Goal: Transaction & Acquisition: Obtain resource

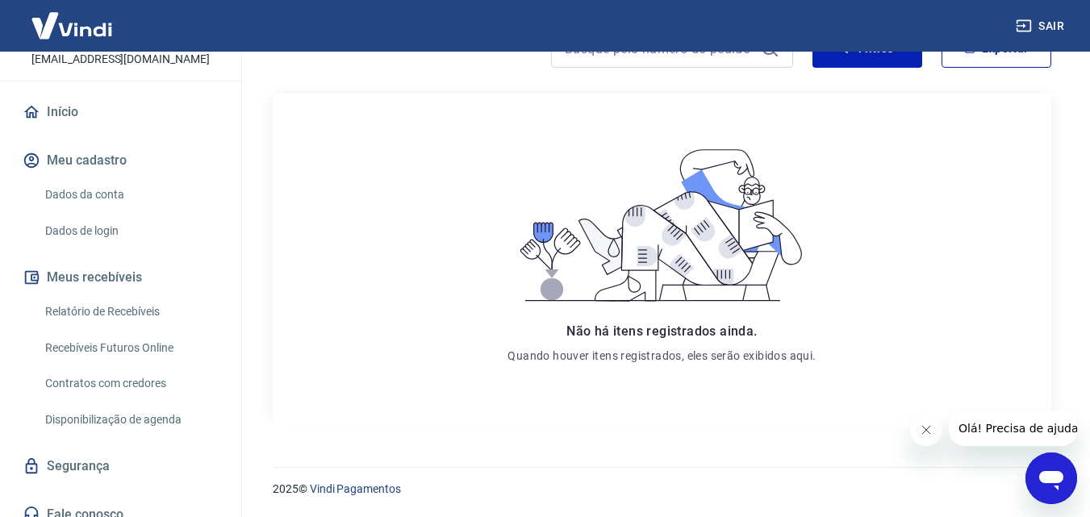
scroll to position [123, 0]
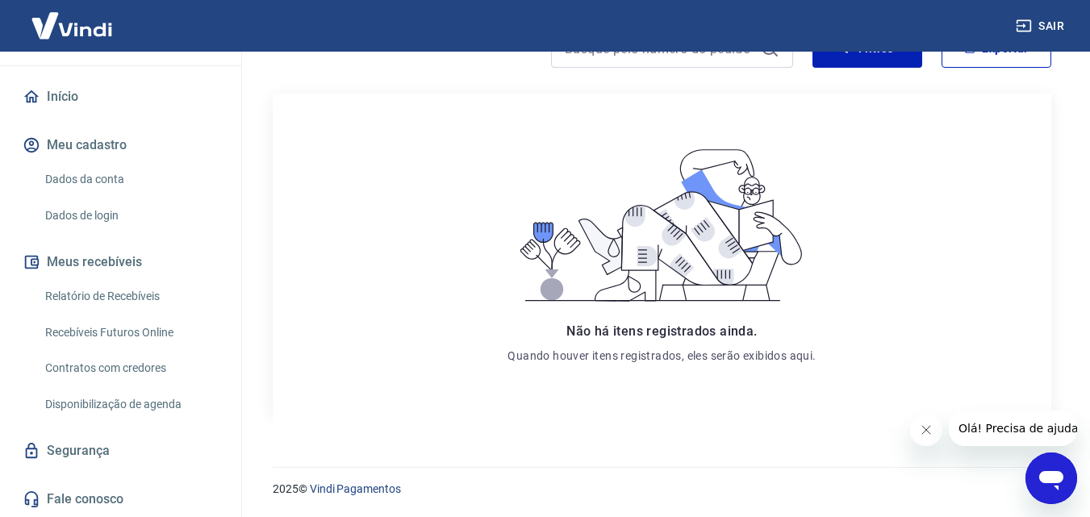
click at [297, 316] on div "Não há itens registrados ainda. Quando houver itens registrados, eles serão exi…" at bounding box center [662, 255] width 753 height 296
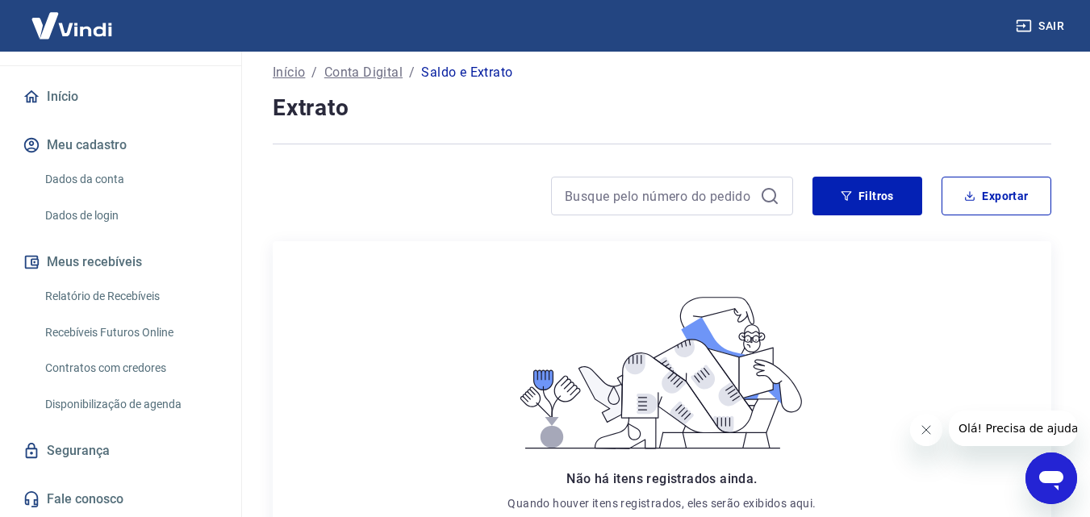
scroll to position [239, 0]
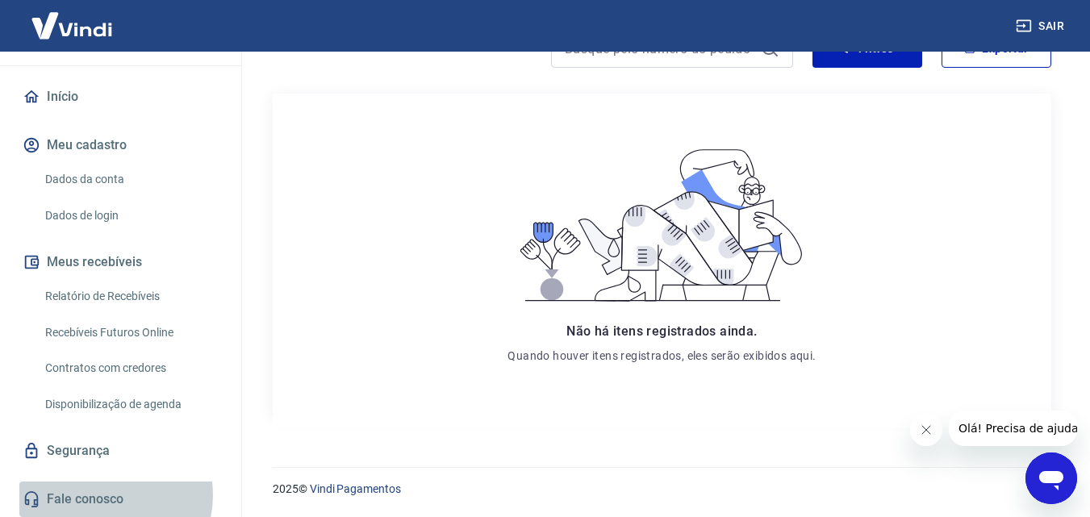
click at [103, 495] on link "Fale conosco" at bounding box center [120, 500] width 203 height 36
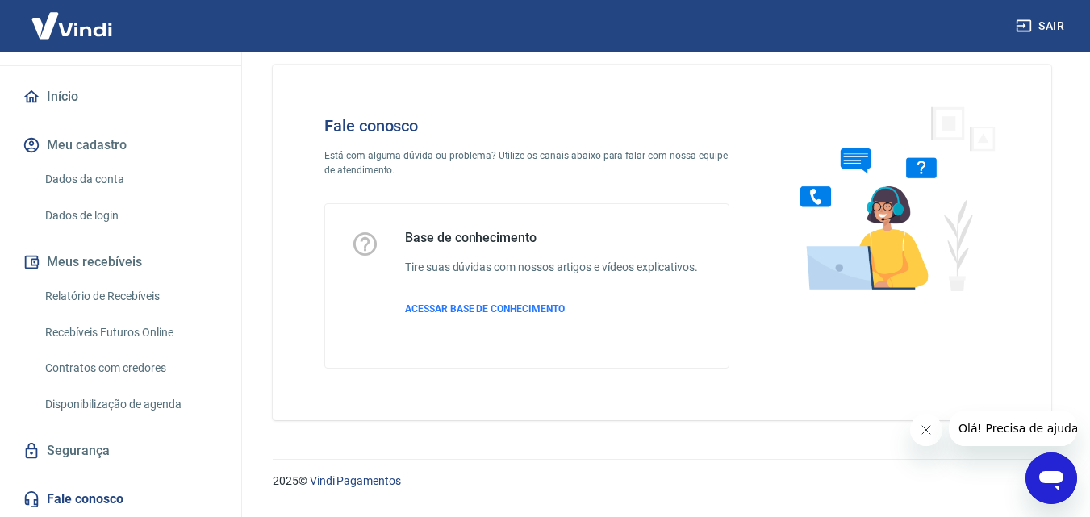
scroll to position [11, 0]
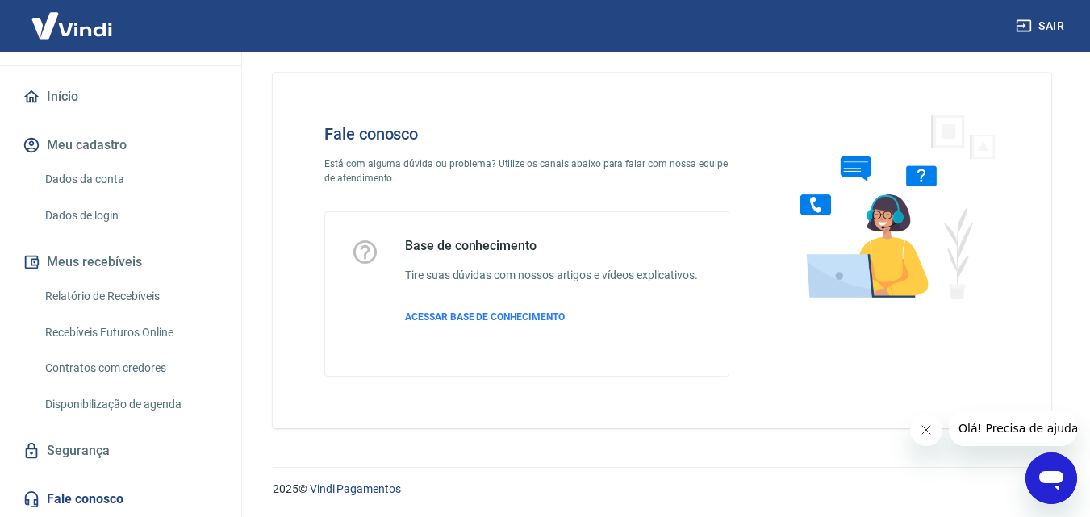
click at [1048, 480] on icon "Abrir janela de mensagens" at bounding box center [1051, 480] width 24 height 19
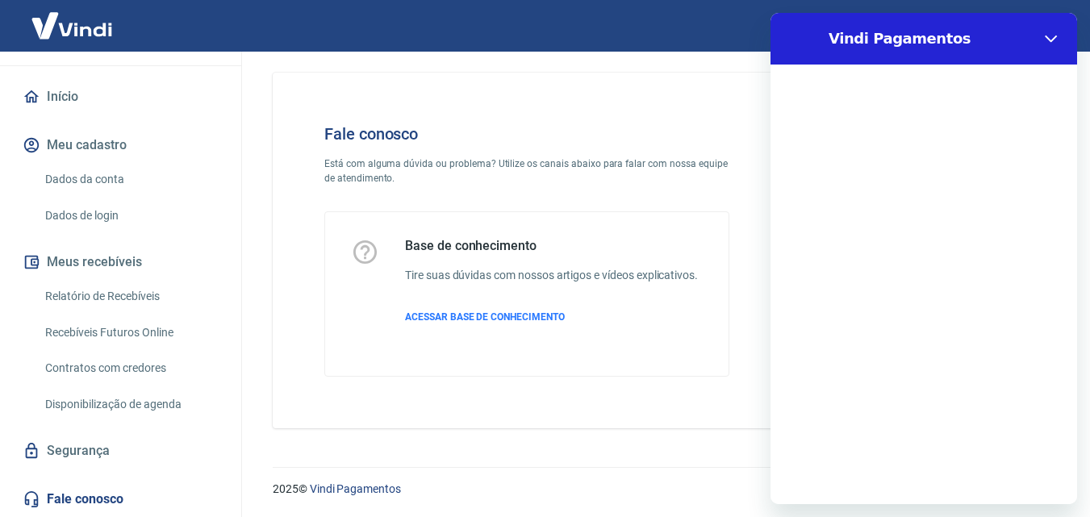
scroll to position [0, 0]
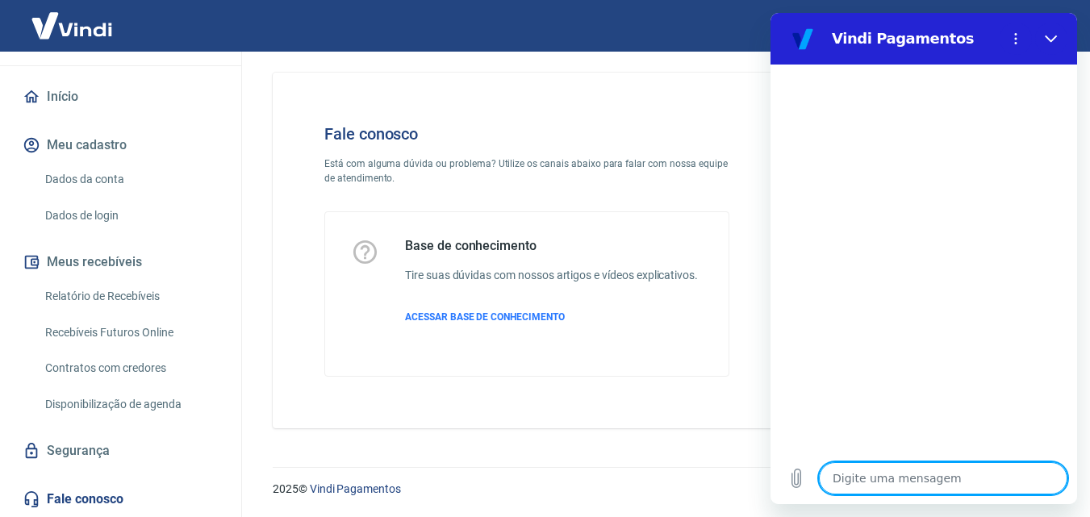
click at [864, 480] on textarea at bounding box center [943, 478] width 249 height 32
type textarea "b"
type textarea "x"
type textarea "bo"
type textarea "x"
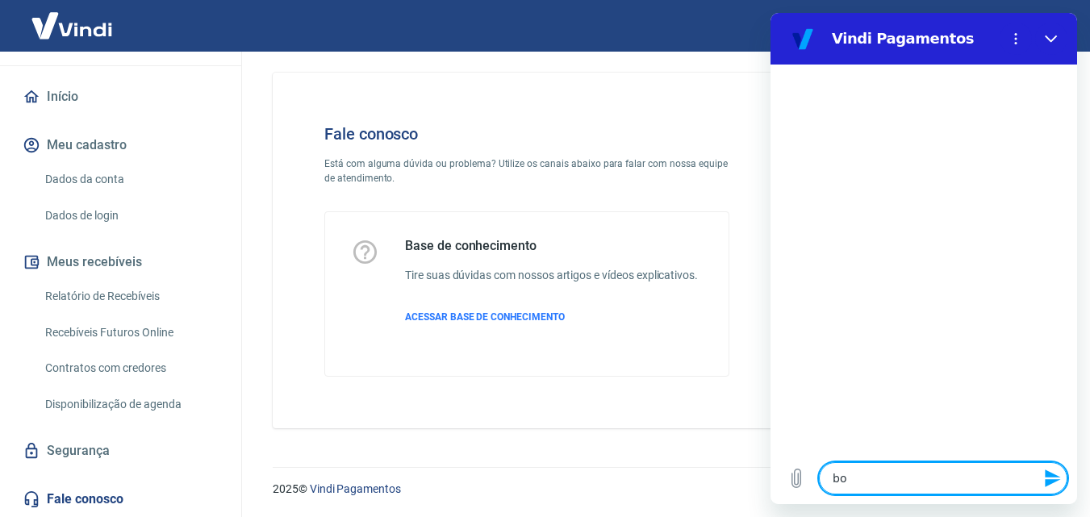
type textarea "bom"
type textarea "x"
type textarea "bomf"
type textarea "x"
type textarea "bomf i"
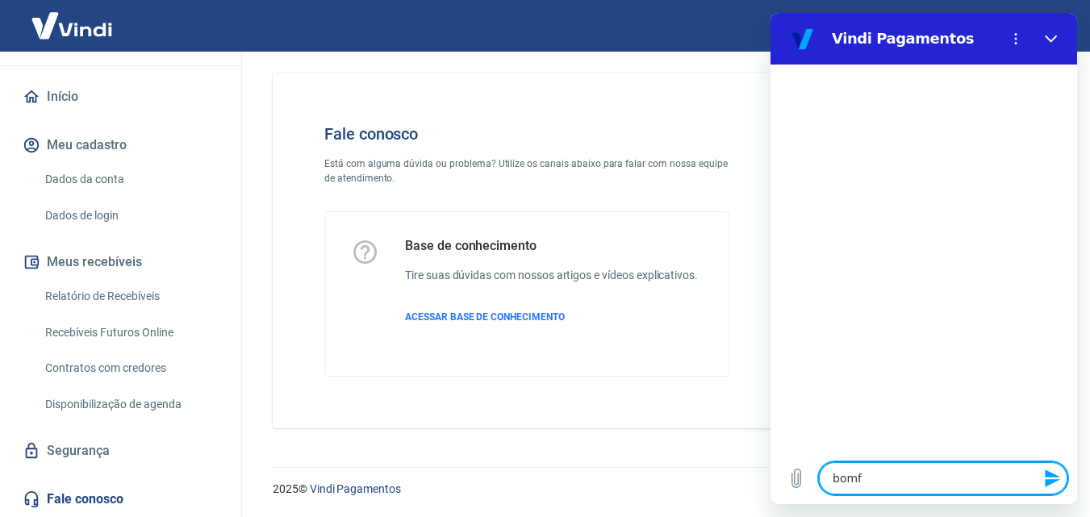
type textarea "x"
type textarea "bomf is"
type textarea "x"
type textarea "bomf i"
type textarea "x"
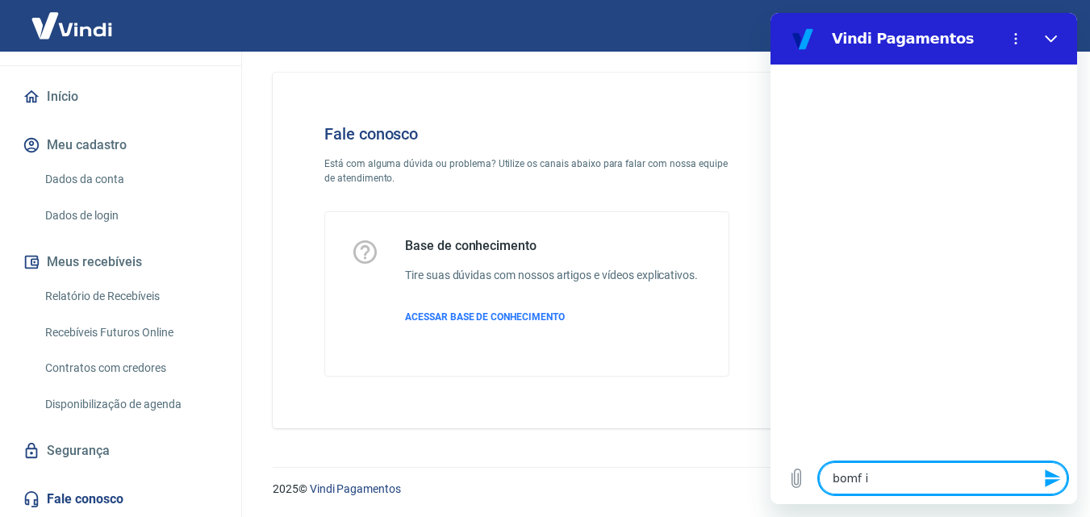
type textarea "bomf"
type textarea "x"
type textarea "bomf"
type textarea "x"
type textarea "bom"
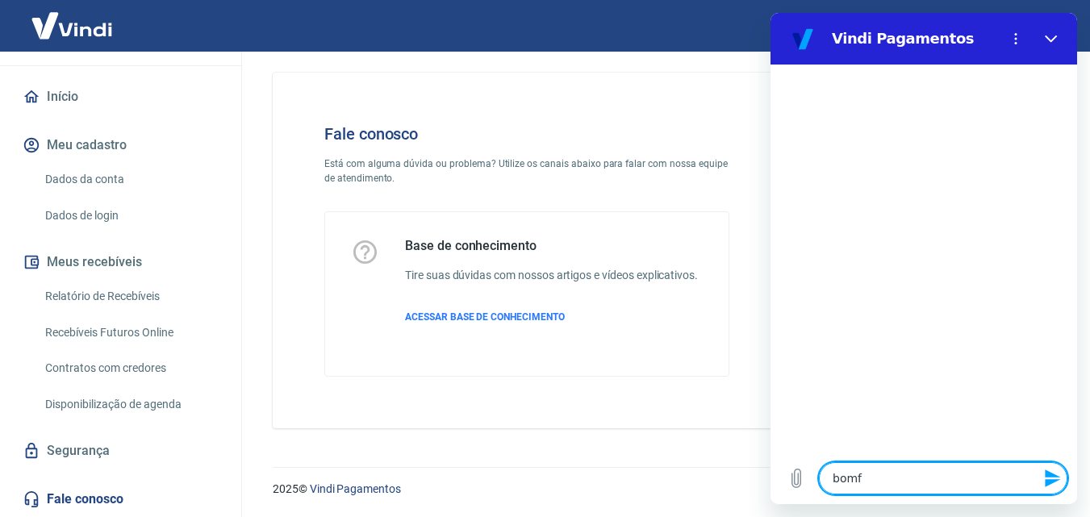
type textarea "x"
type textarea "bom"
type textarea "x"
type textarea "bom d"
type textarea "x"
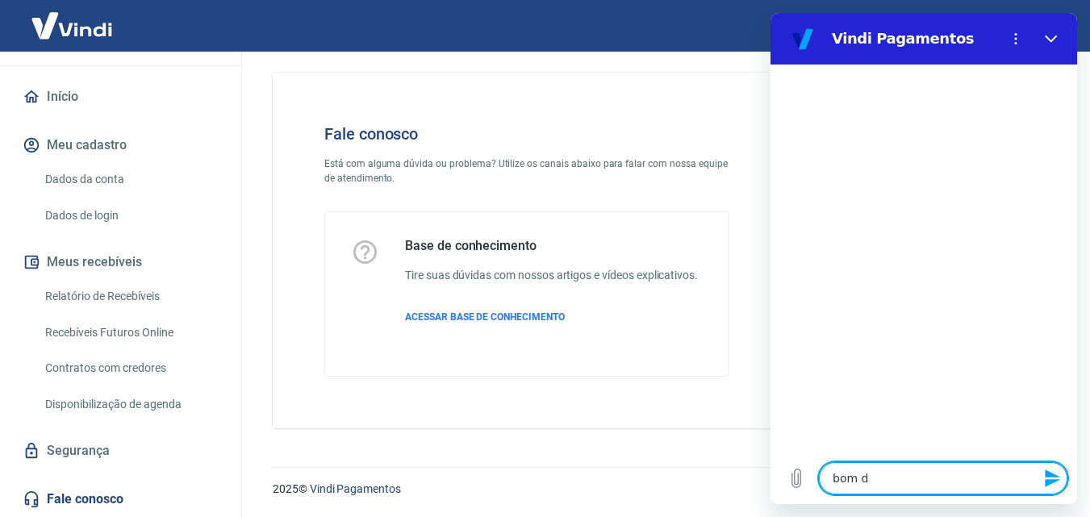
type textarea "bom di"
type textarea "x"
type textarea "bom dia"
type textarea "x"
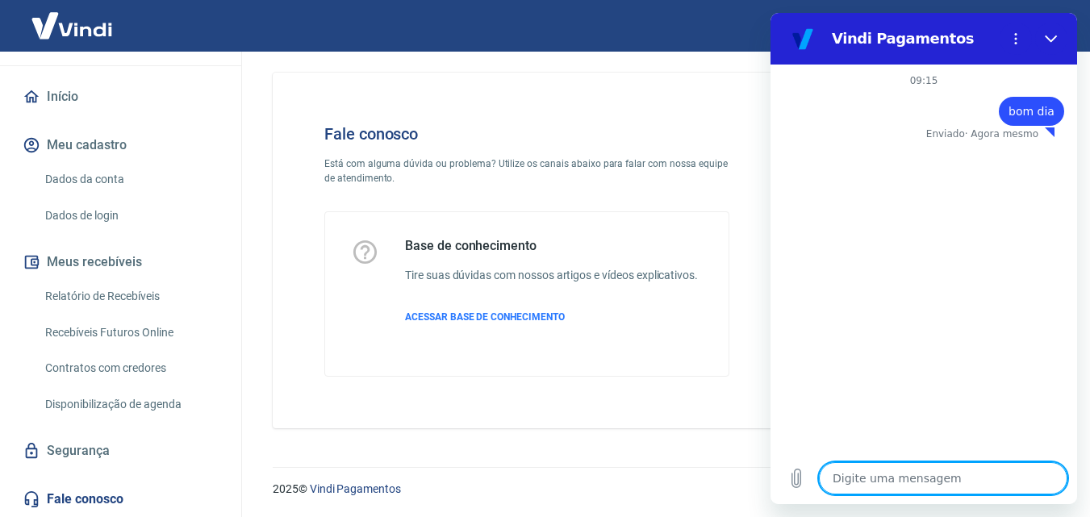
type textarea "G"
type textarea "x"
type textarea "Go"
type textarea "x"
type textarea "Gos"
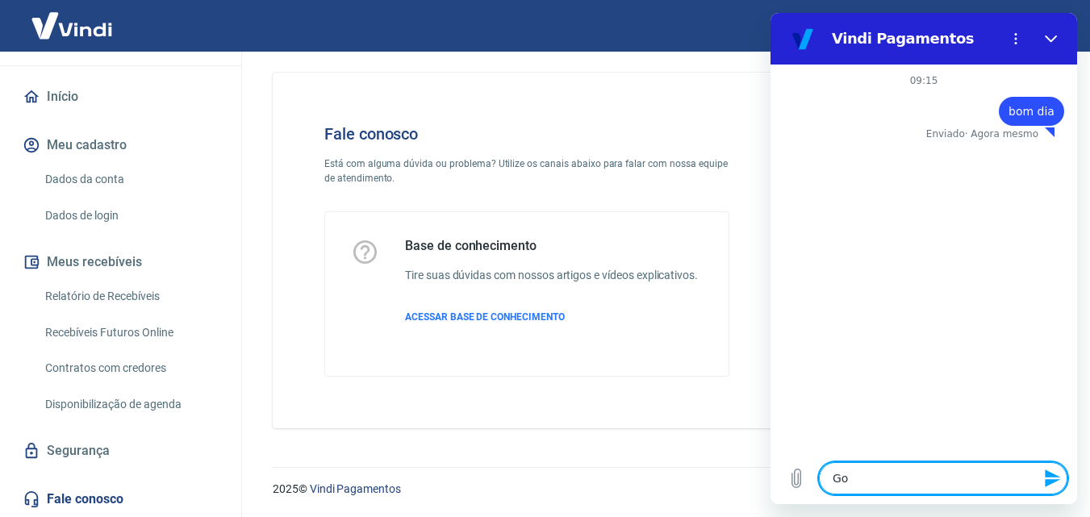
type textarea "x"
type textarea "Gost"
type textarea "x"
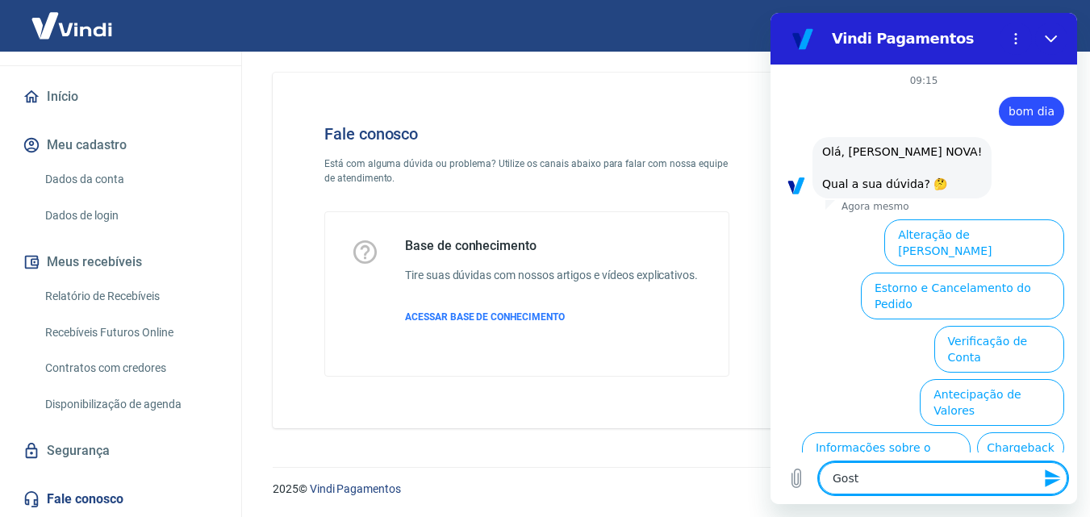
scroll to position [98, 0]
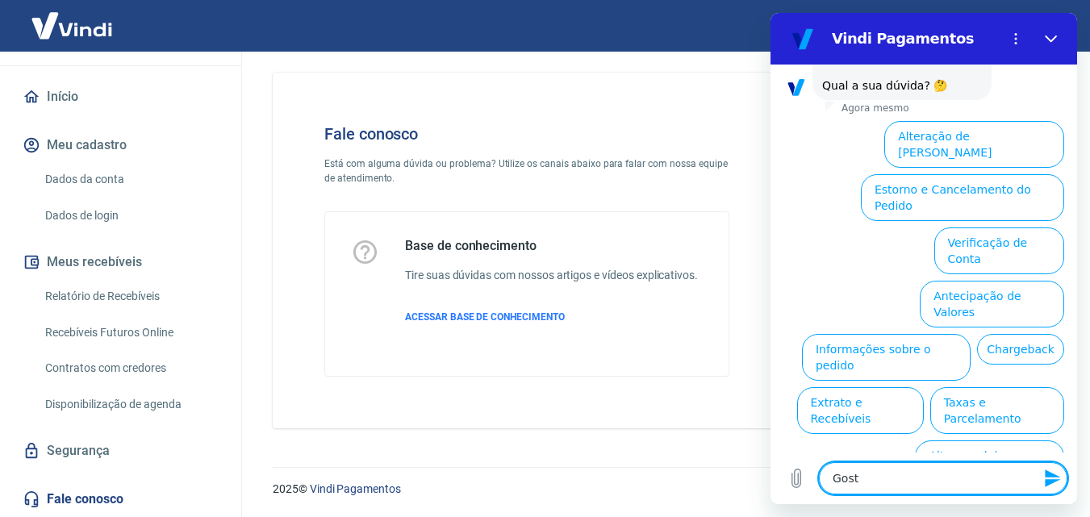
type textarea "Gos"
type textarea "x"
type textarea "Go"
type textarea "x"
type textarea "G"
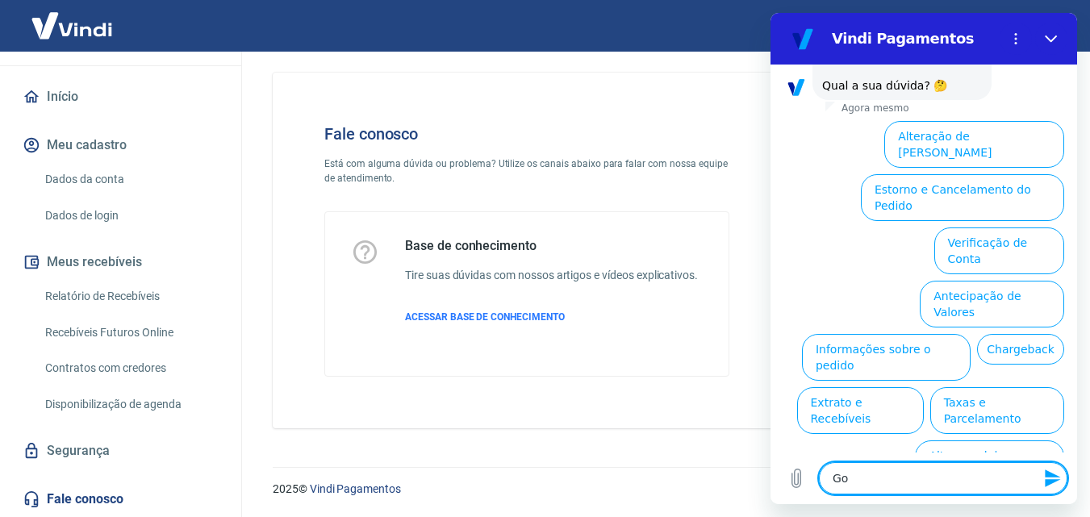
type textarea "x"
click at [997, 281] on button "Antecipação de Valores" at bounding box center [992, 304] width 144 height 47
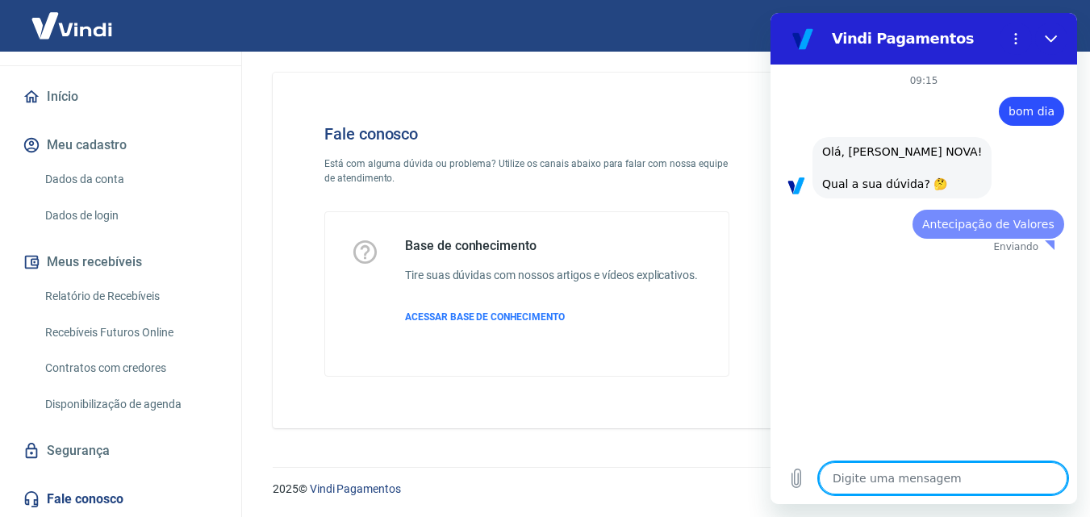
scroll to position [0, 0]
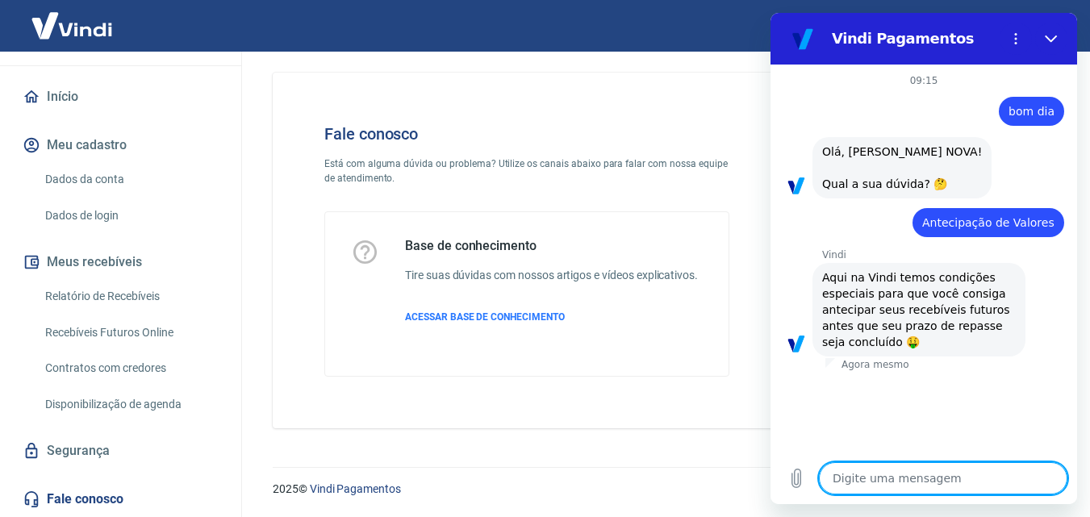
click at [889, 486] on textarea at bounding box center [943, 478] width 249 height 32
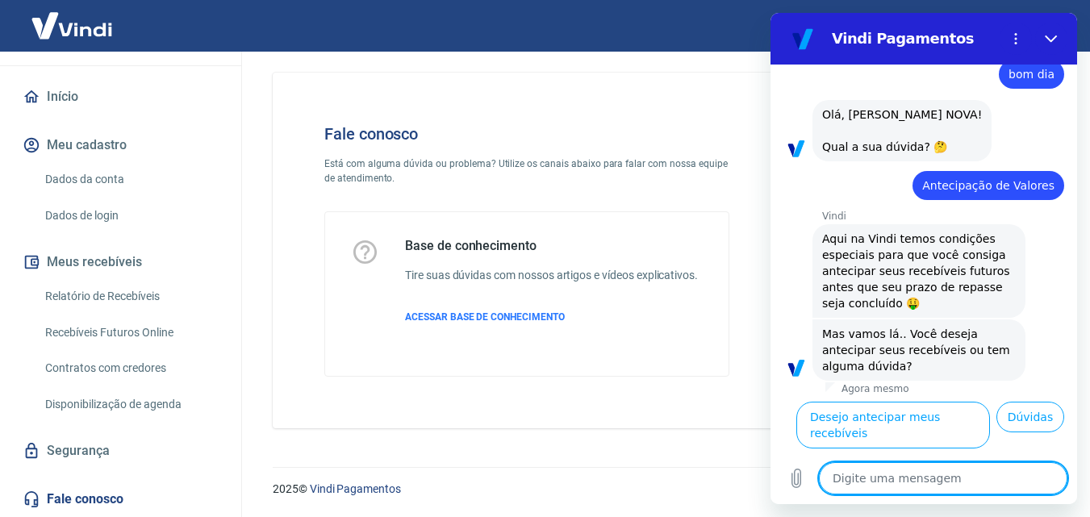
scroll to position [58, 0]
click at [1033, 433] on button "Dúvidas" at bounding box center [1031, 417] width 68 height 31
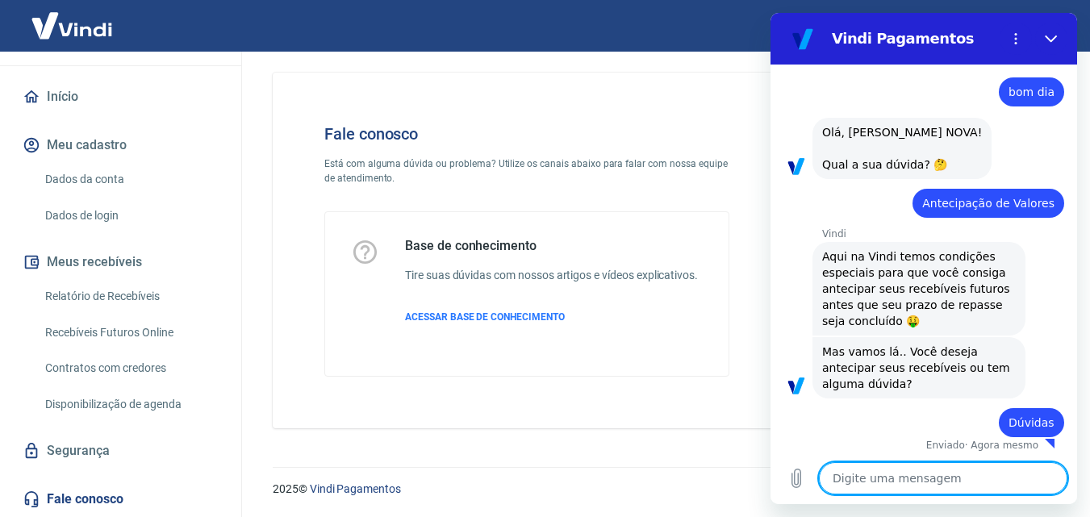
scroll to position [23, 0]
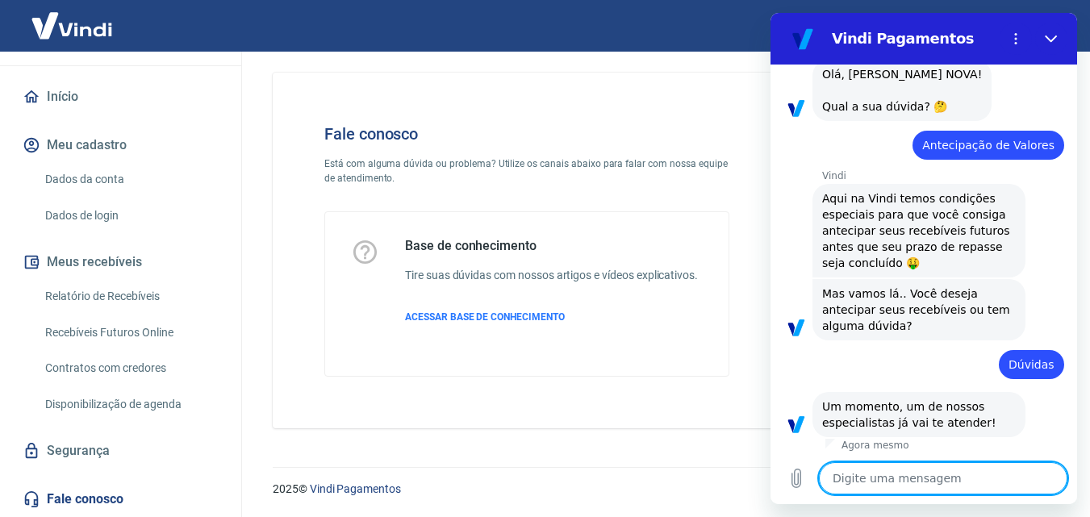
click at [880, 483] on textarea at bounding box center [943, 478] width 249 height 32
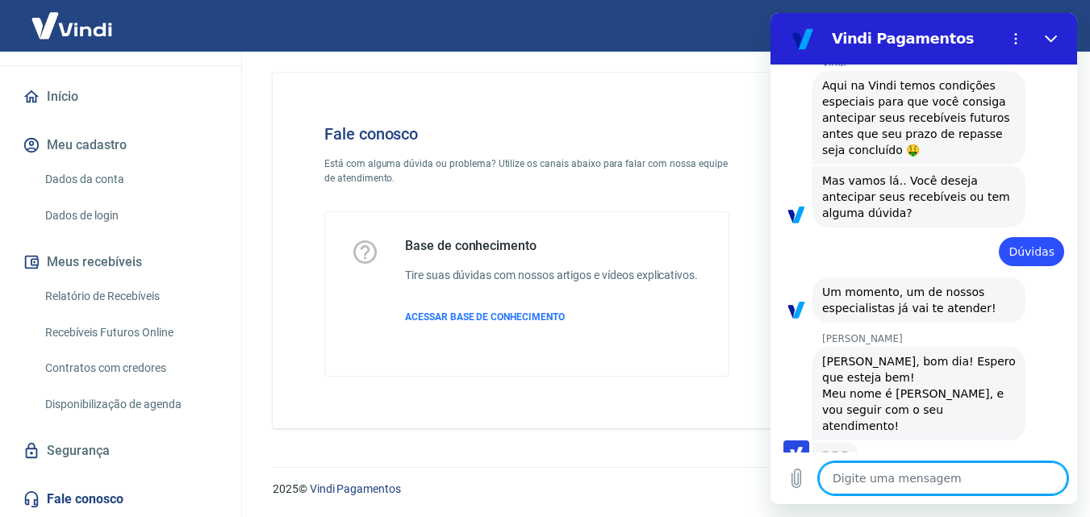
scroll to position [189, 0]
type textarea "x"
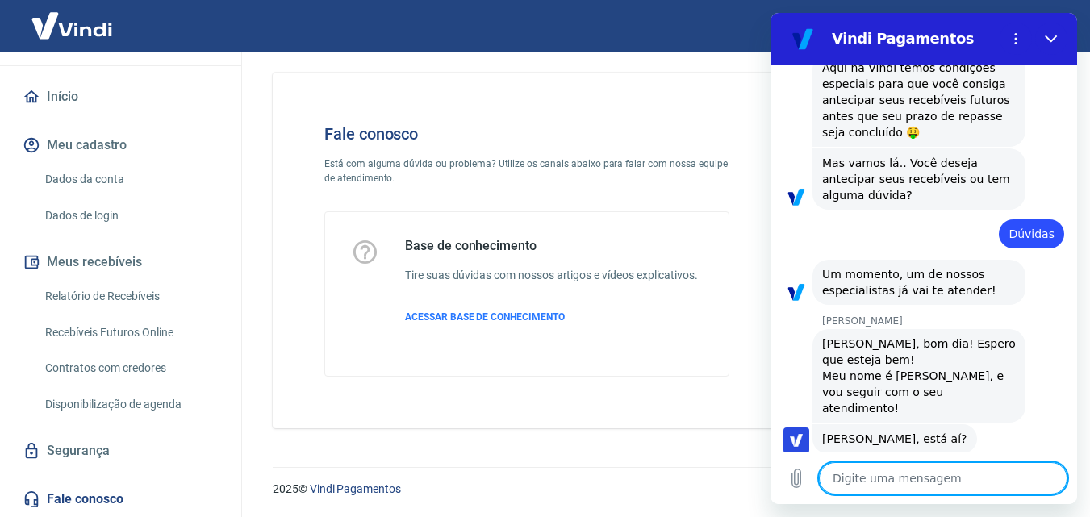
scroll to position [211, 0]
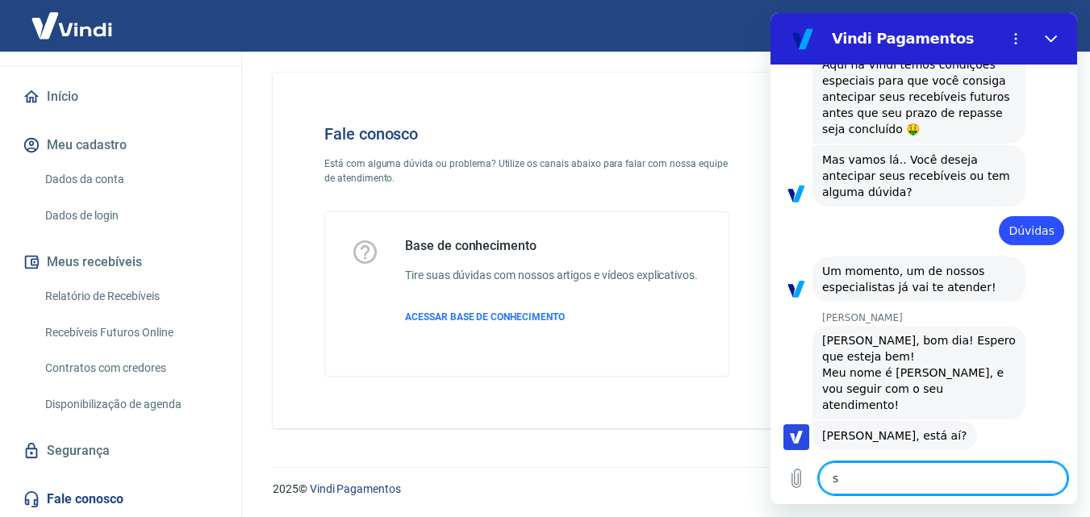
type textarea "sd"
type textarea "x"
type textarea "sdi"
type textarea "x"
type textarea "sdim"
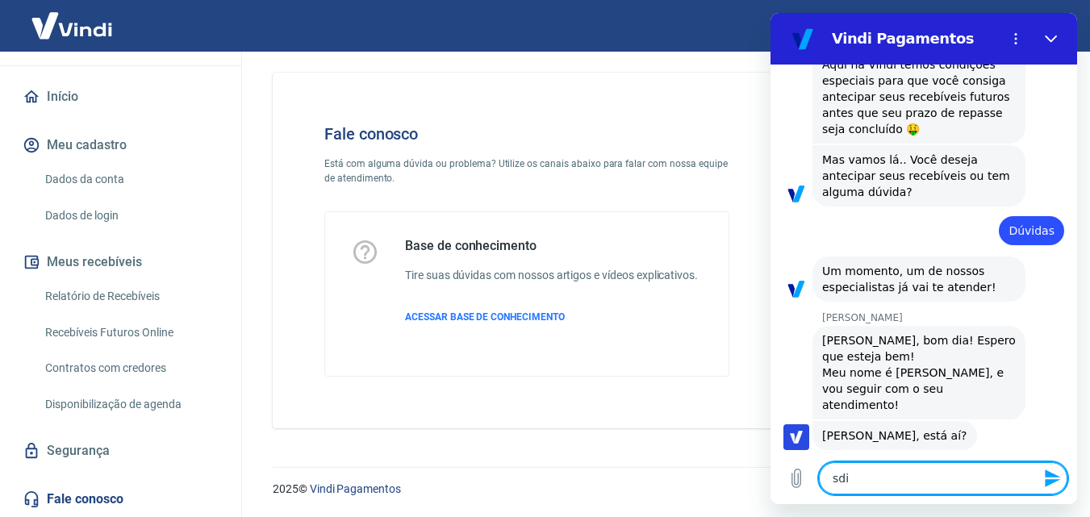
type textarea "x"
type textarea "sdim"
type textarea "x"
type textarea "sdim"
type textarea "x"
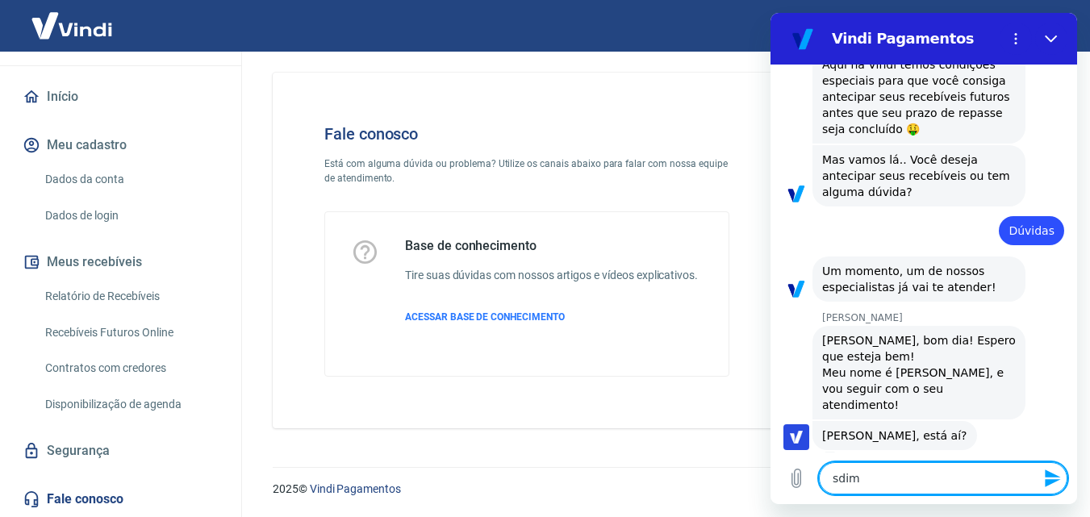
type textarea "sdi"
type textarea "x"
type textarea "sd"
type textarea "x"
type textarea "s"
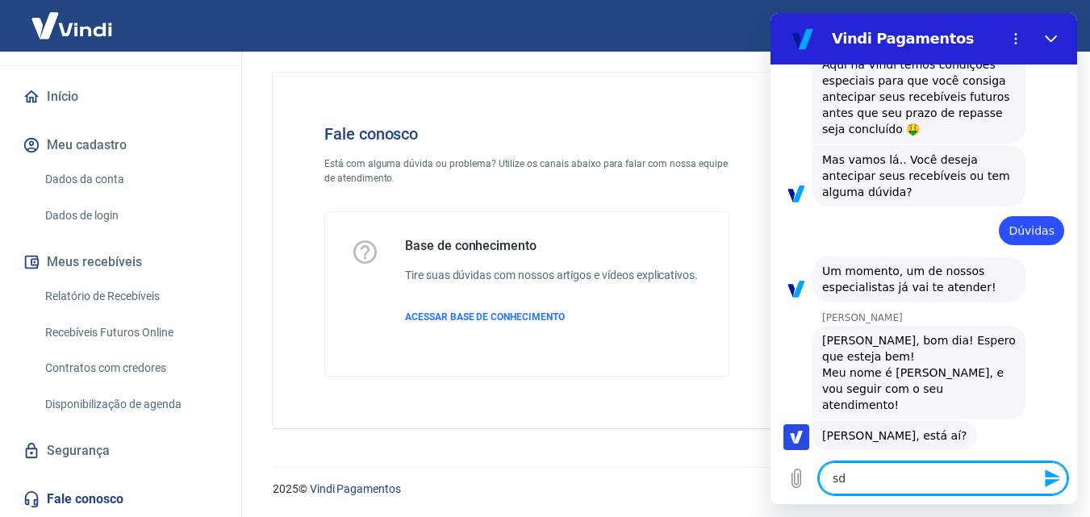
type textarea "x"
type textarea "S"
type textarea "x"
type textarea "Si"
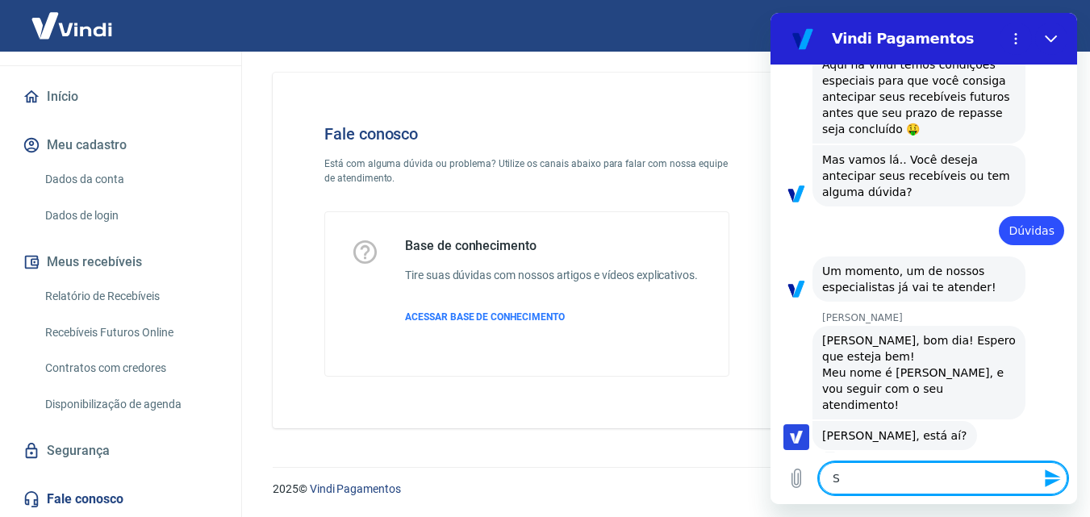
type textarea "x"
type textarea "Sim"
type textarea "x"
type textarea "Sim"
type textarea "x"
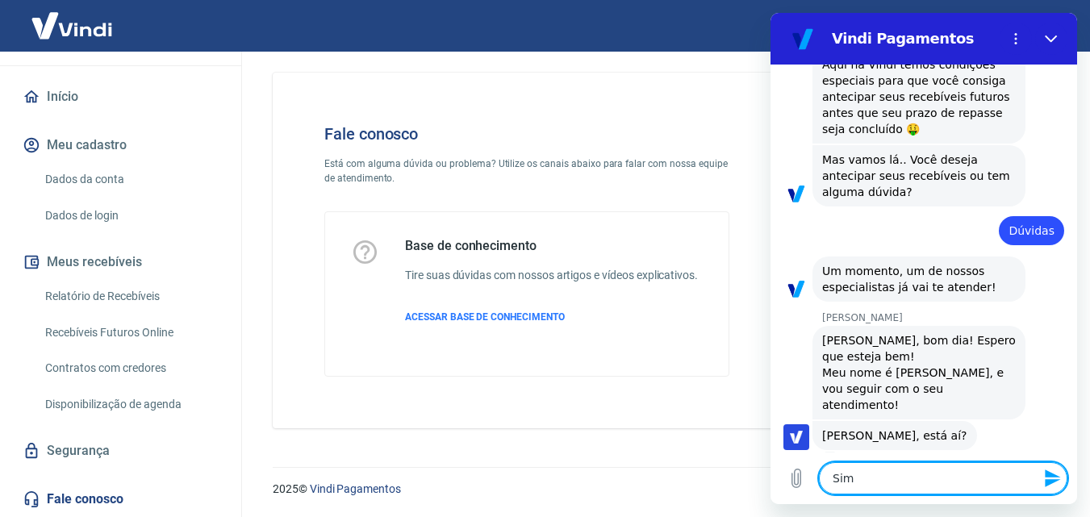
type textarea "Sim"
type textarea "x"
type textarea "Sim,"
type textarea "x"
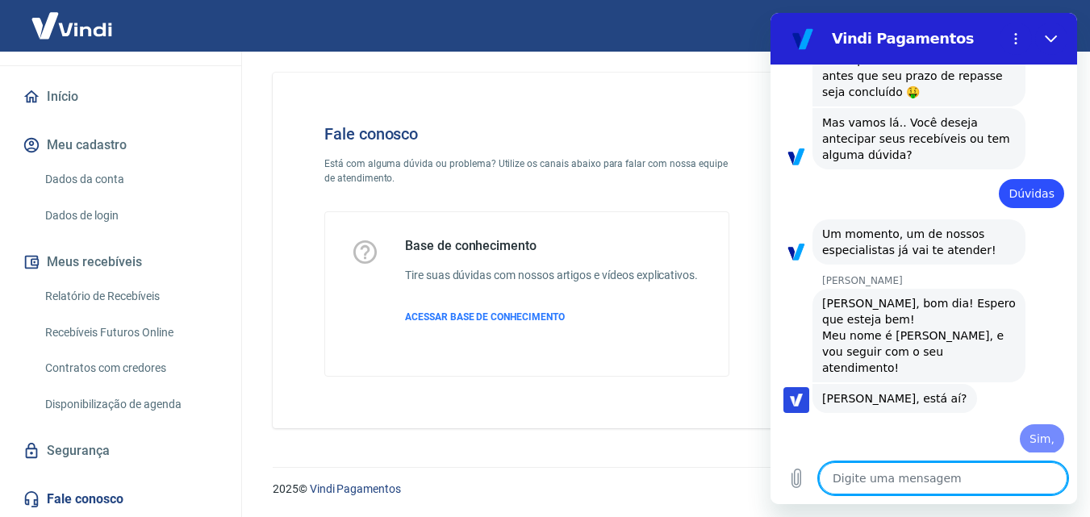
type textarea "x"
type textarea "E"
type textarea "x"
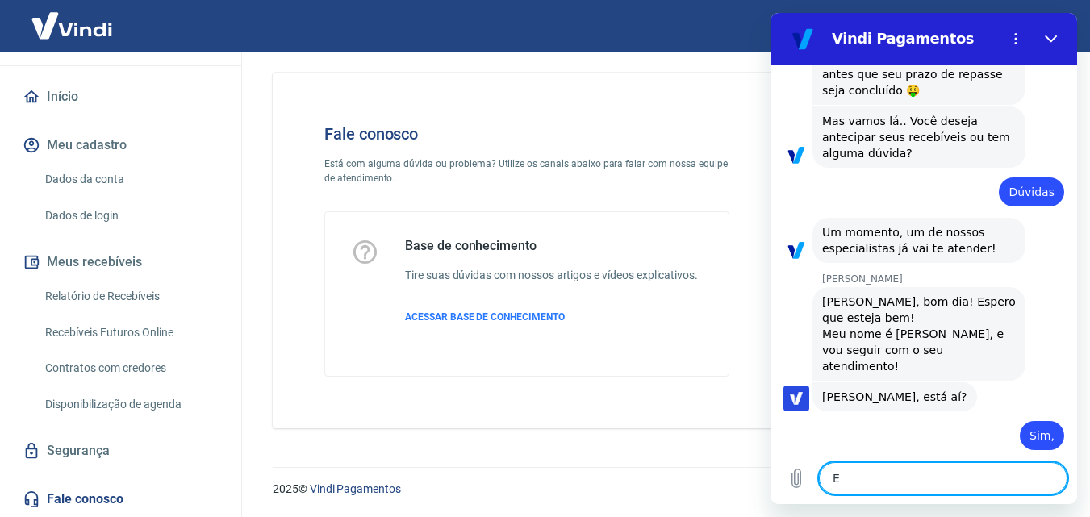
type textarea "Es"
type textarea "x"
type textarea "Eso"
type textarea "x"
type textarea "Esot"
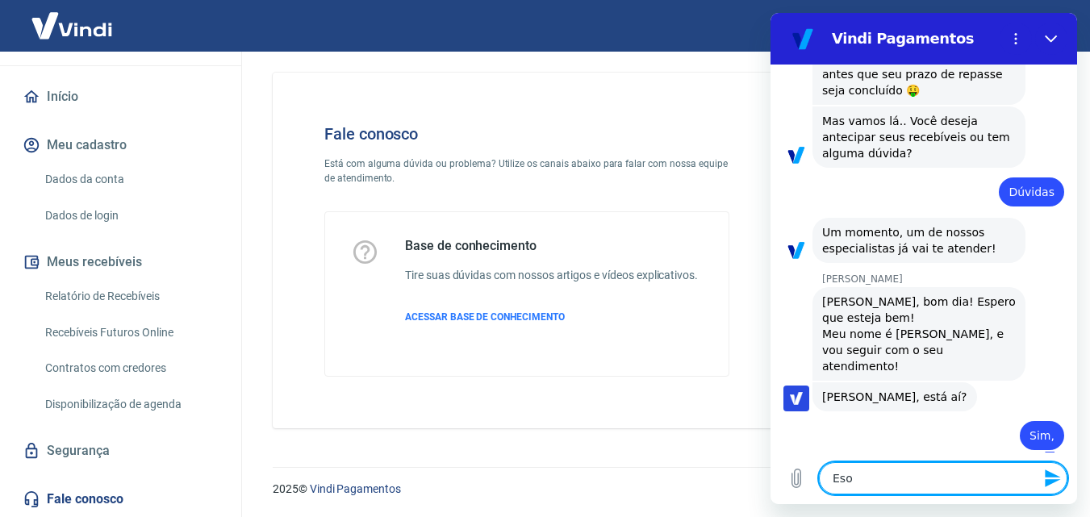
type textarea "x"
type textarea "Esotu"
type textarea "x"
type textarea "Esotu"
type textarea "x"
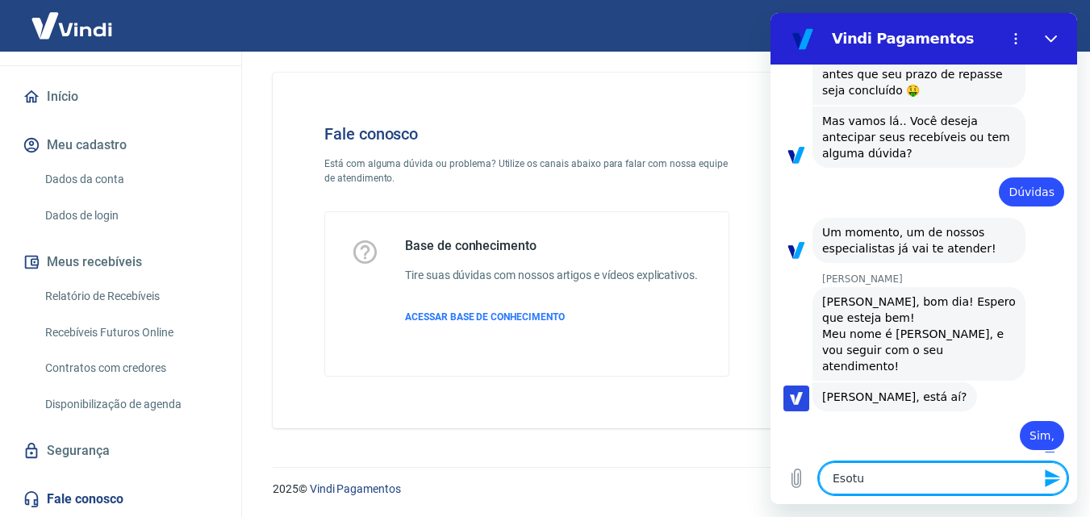
type textarea "Esotu c"
type textarea "x"
type textarea "Esotu co"
type textarea "x"
type textarea "Esotu com"
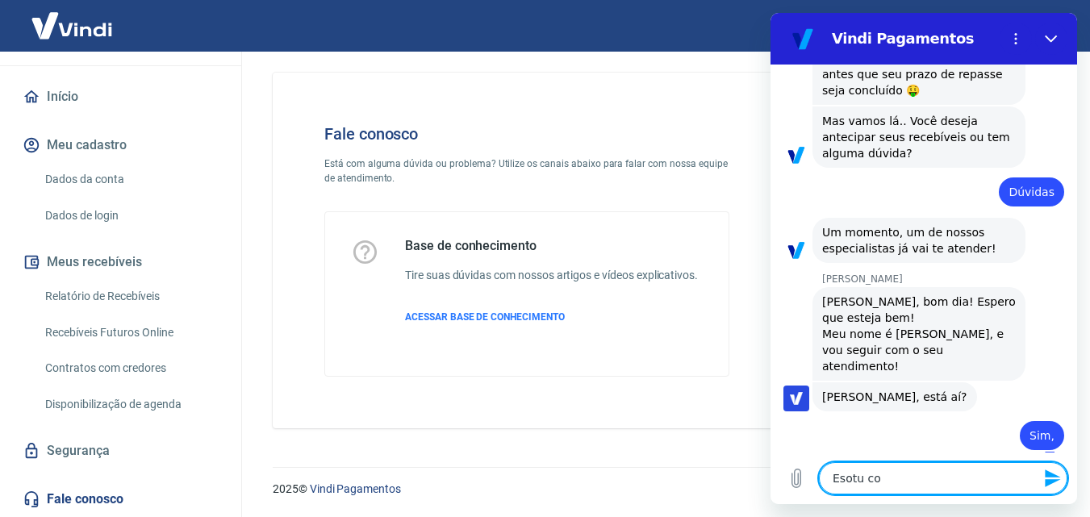
type textarea "x"
type textarea "Esotu com"
type textarea "x"
type textarea "Esotu com d"
type textarea "x"
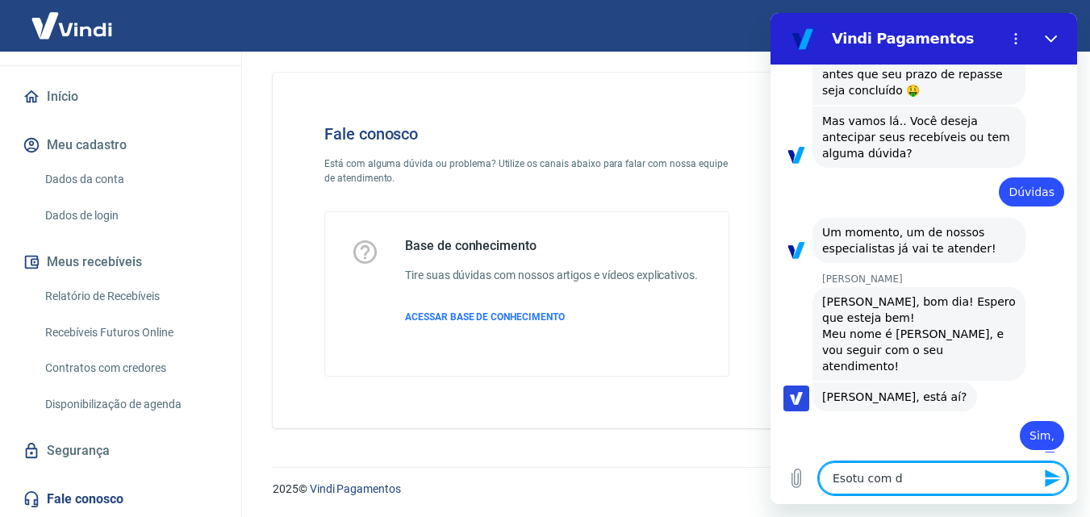
type textarea "Esotu com du"
type textarea "x"
type textarea "Esotu com duv"
type textarea "x"
type textarea "Esotu com duvi"
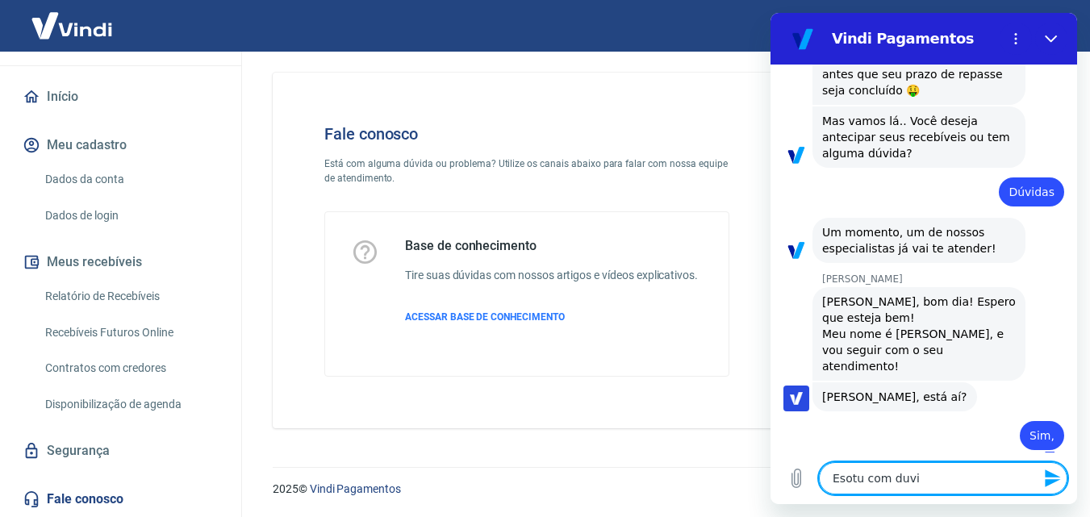
type textarea "x"
type textarea "Esotu com duvid"
type textarea "x"
type textarea "Esotu com duvida"
type textarea "x"
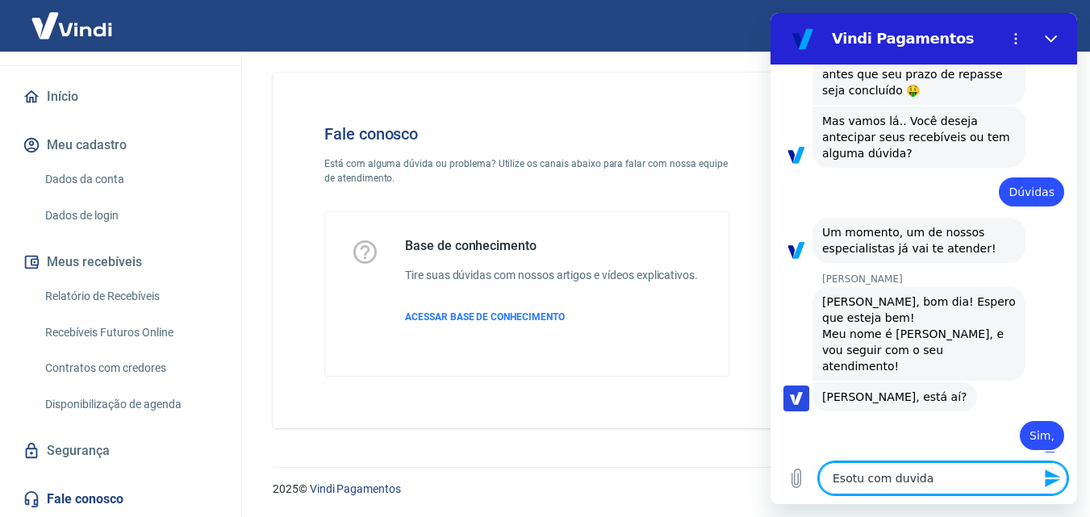
type textarea "Esotu com duvida"
type textarea "x"
type textarea "Esotu com duvida e"
type textarea "x"
type textarea "Esotu com duvida em"
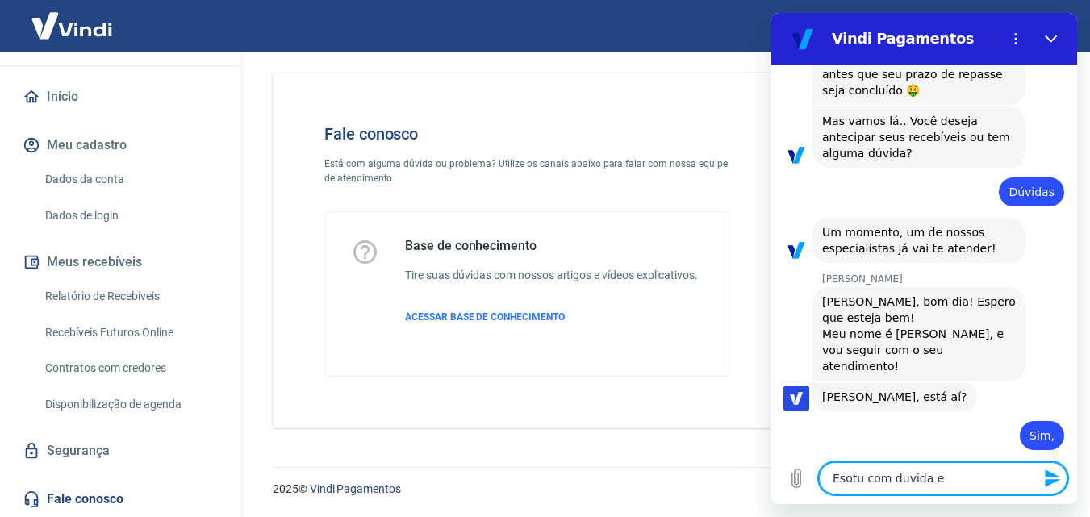
type textarea "x"
type textarea "Esotu com duvida em"
type textarea "x"
type textarea "Esotu com duvida em r"
type textarea "x"
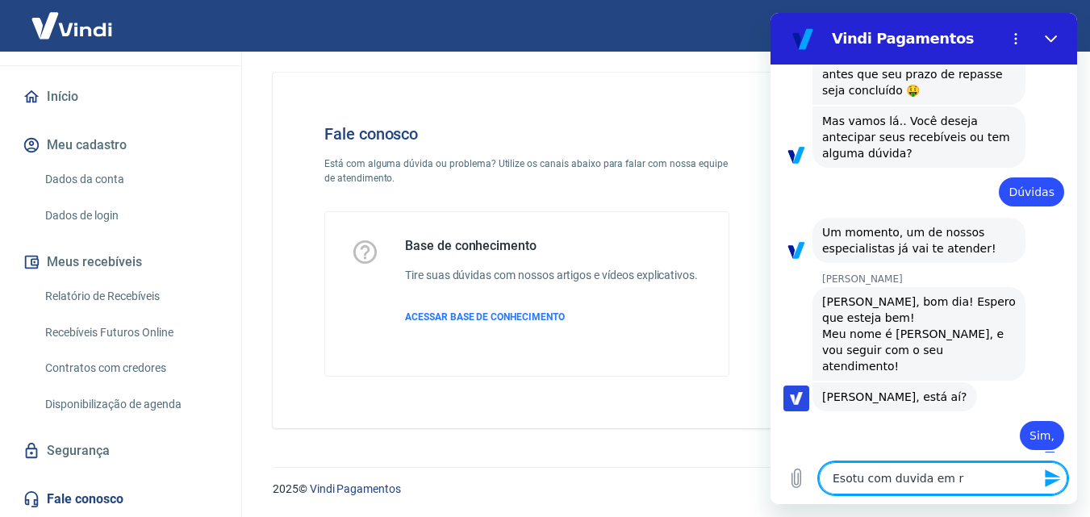
type textarea "Esotu com duvida em re"
type textarea "x"
type textarea "Esotu com duvida em rel"
type textarea "x"
type textarea "Esotu com duvida em [MEDICAL_DATA]"
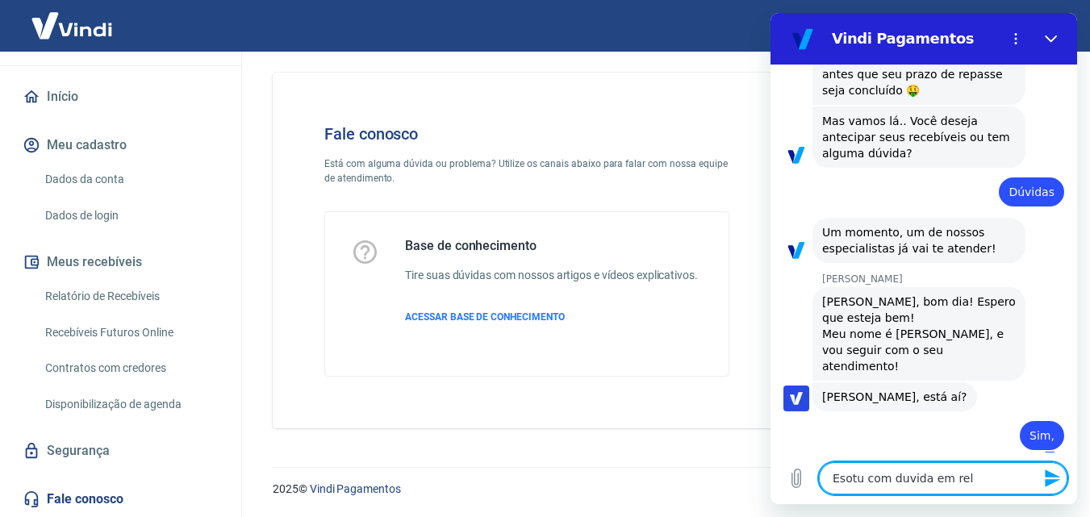
type textarea "x"
type textarea "Esotu com duvida em relaç"
type textarea "x"
type textarea "Esotu com duvida em relaçã"
type textarea "x"
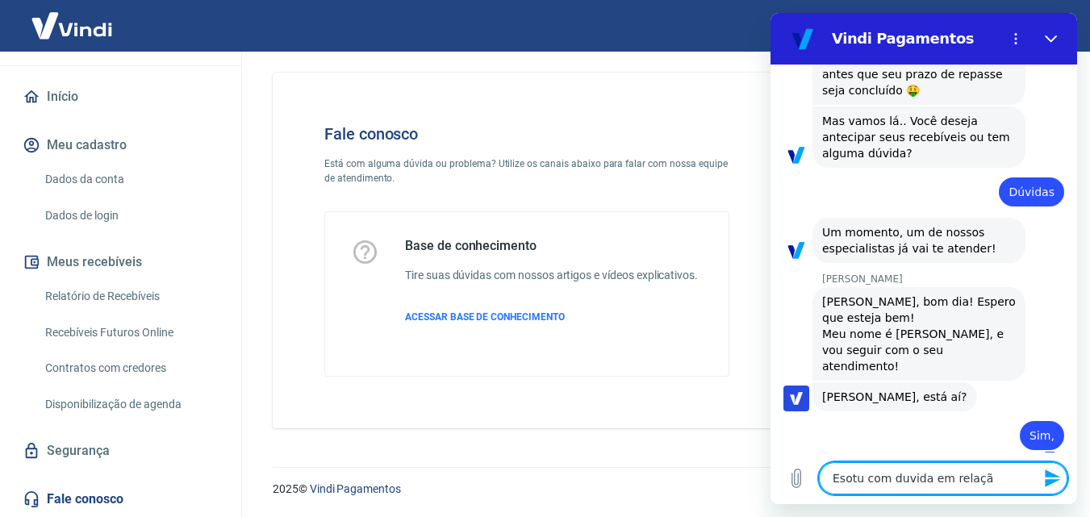
type textarea "Esotu com duvida em relação"
type textarea "x"
type textarea "Esotu com duvida em relação"
type textarea "x"
type textarea "Esotu com duvida em relação a"
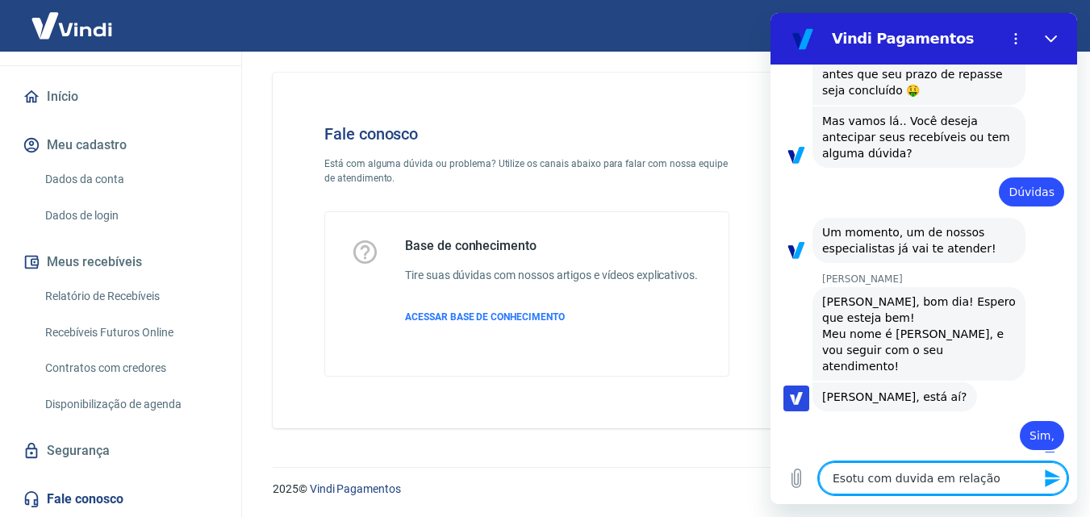
type textarea "x"
type textarea "Esotu com duvida em relação as"
type textarea "x"
type textarea "Esotu com duvida em relação as"
type textarea "x"
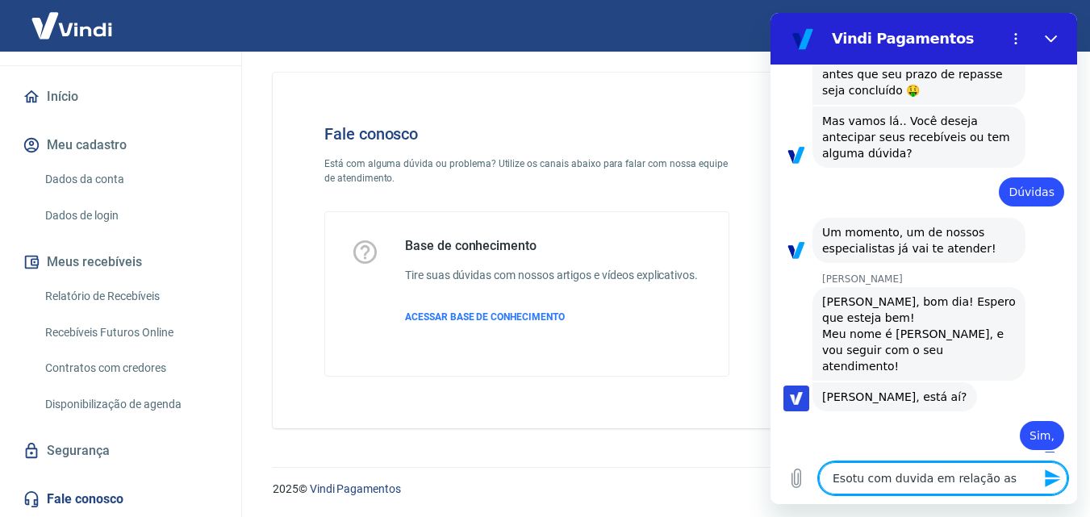
type textarea "Esotu com duvida em relação as t"
type textarea "x"
type textarea "Esotu com duvida em relação as ta"
type textarea "x"
type textarea "Esotu com duvida em relação as taa"
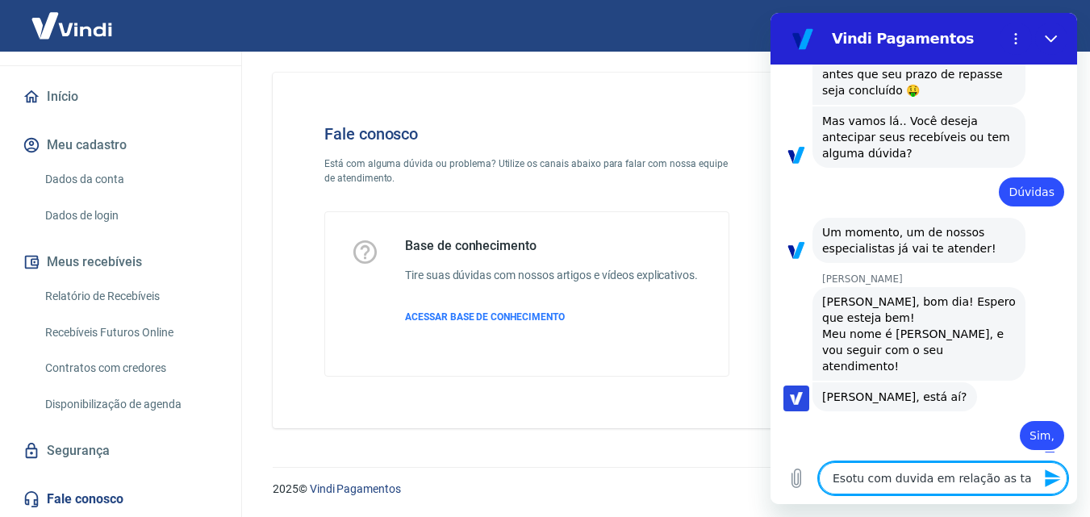
type textarea "x"
type textarea "Esotu com duvida em relação as ta"
type textarea "x"
type textarea "Esotu com duvida em relação as tax"
type textarea "x"
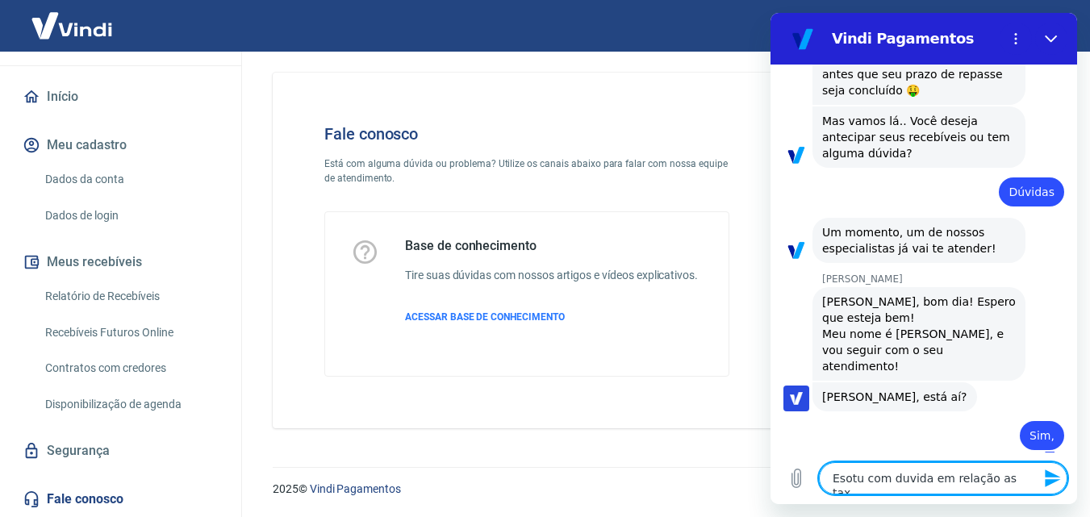
type textarea "Esotu com duvida em relação as taxa"
type textarea "x"
type textarea "Esotu com duvida em relação as taxas"
type textarea "x"
type textarea "Esotu com duvida em relação as taxas"
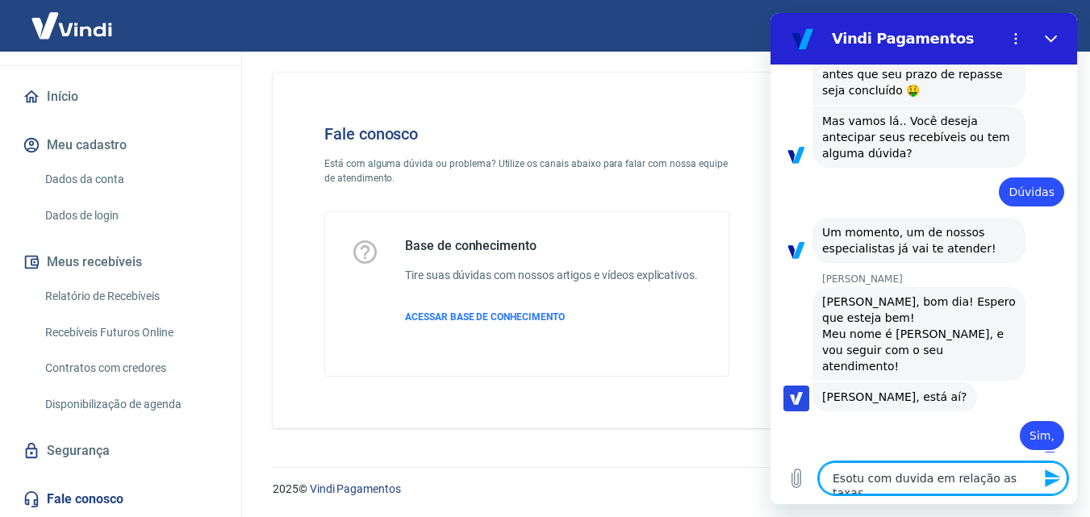
type textarea "x"
type textarea "Esotu com duvida em relação as taxas d"
type textarea "x"
type textarea "Esotu com duvida em relação as taxas de"
type textarea "x"
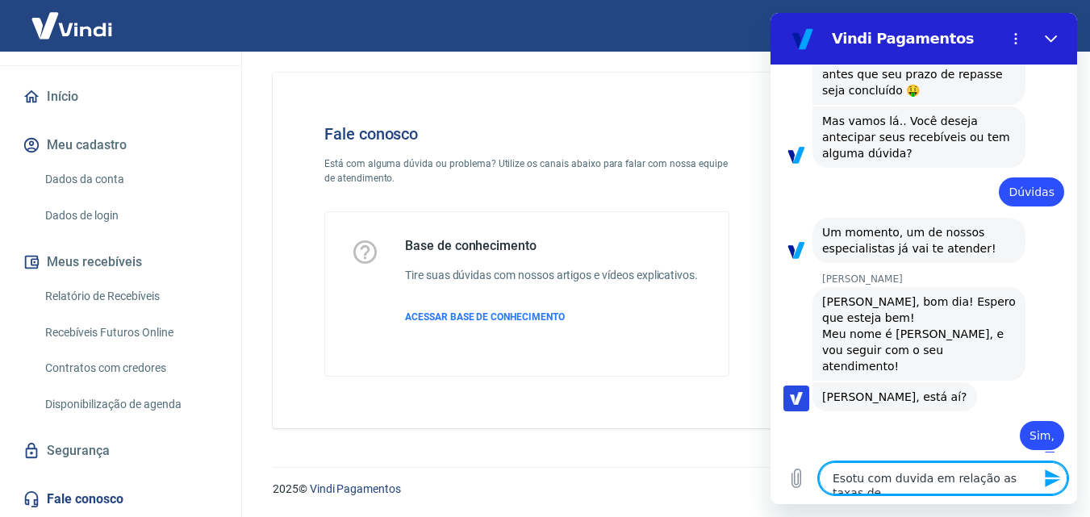
type textarea "Esotu com duvida em relação as taxas de"
type textarea "x"
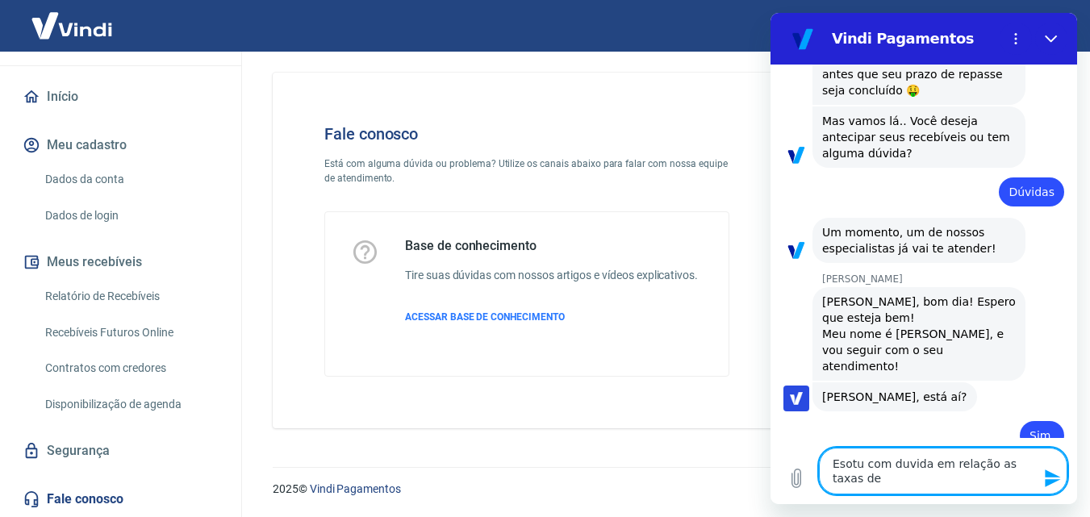
type textarea "Esotu com duvida em relação as taxas de a"
type textarea "x"
type textarea "Esotu com duvida em relação as taxas de an"
type textarea "x"
type textarea "Esotu com duvida em relação as taxas de ant"
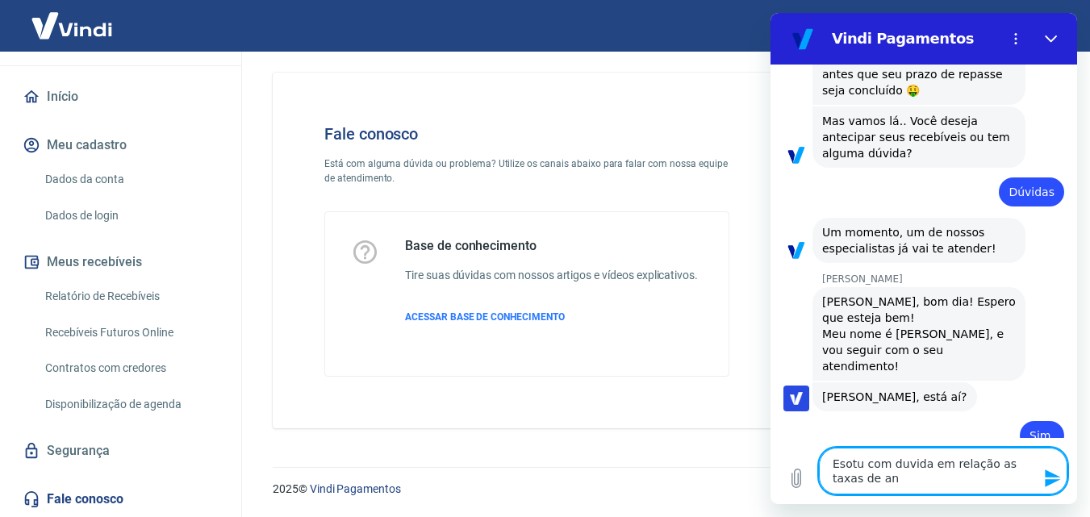
type textarea "x"
type textarea "Esotu com duvida em relação as taxas de ante"
type textarea "x"
type textarea "Esotu com duvida em relação as taxas de antec"
type textarea "x"
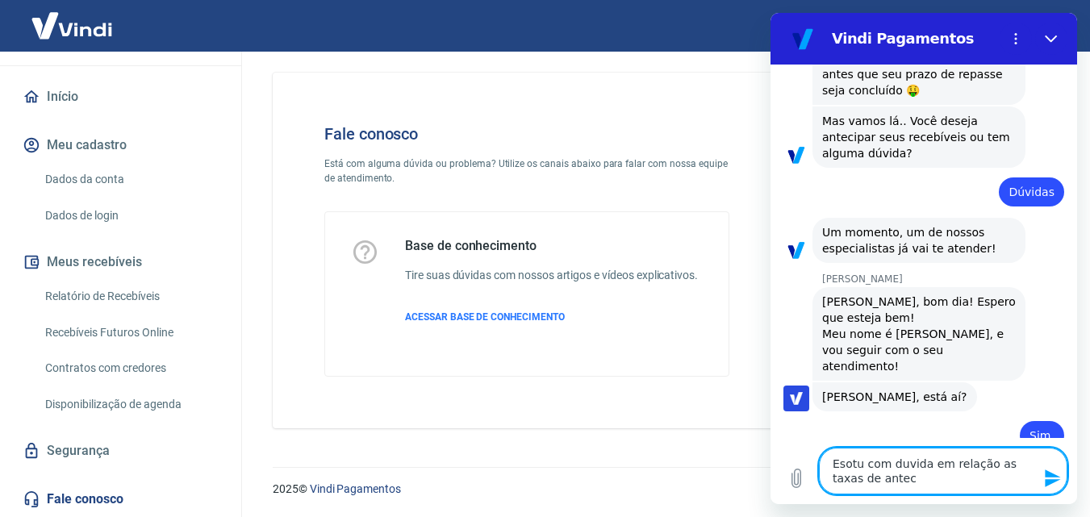
type textarea "Esotu com duvida em relação as taxas de anteci"
type textarea "x"
type textarea "Esotu com duvida em relação as taxas de antecip"
type textarea "x"
type textarea "Esotu com duvida em relação as taxas de antecipa"
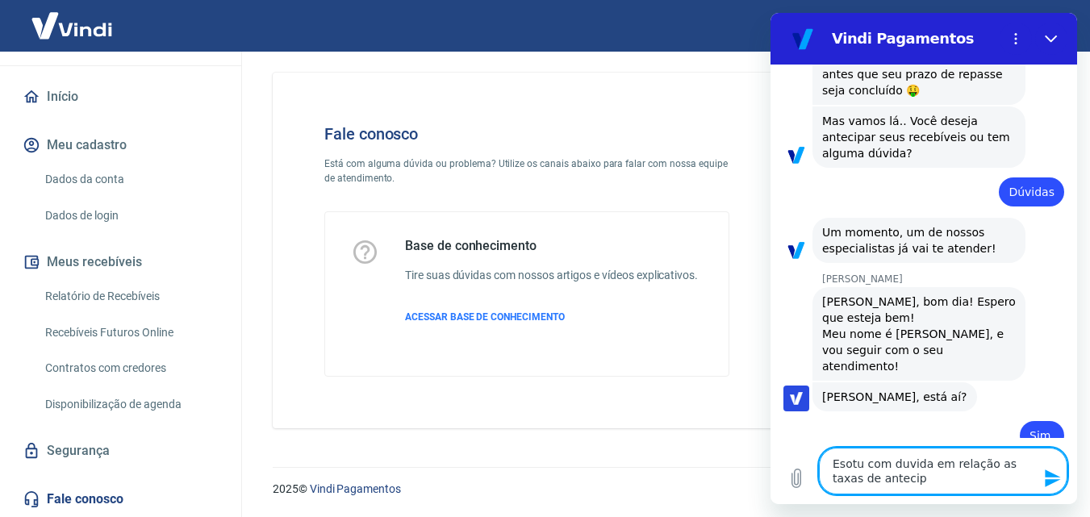
type textarea "x"
type textarea "Esotu com duvida em relação as taxas de antecipaç"
type textarea "x"
type textarea "Esotu com duvida em relação as taxas de antecipaçã"
type textarea "x"
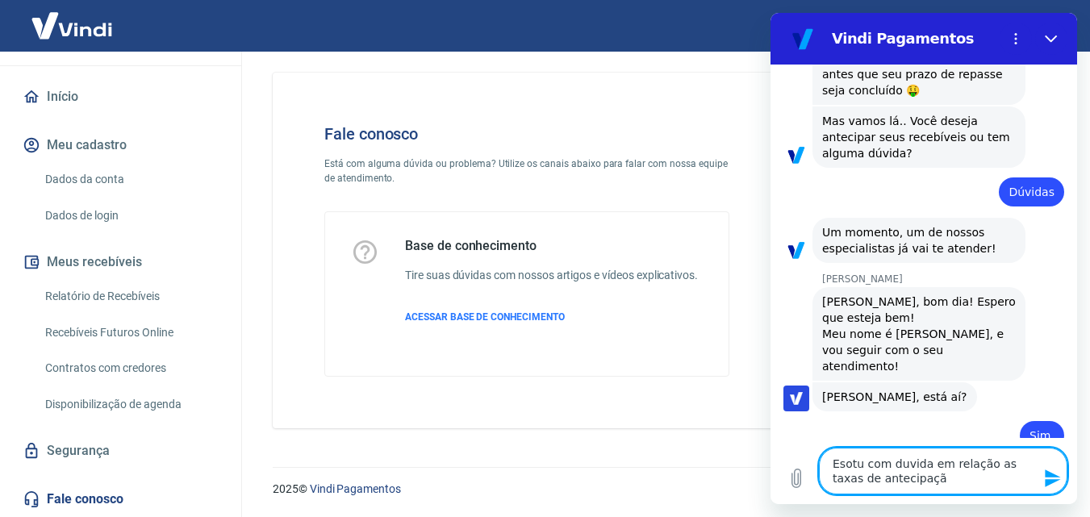
type textarea "Esotu com duvida em relação as taxas de antecipação"
type textarea "x"
type textarea "Esotu com duvida em relação as taxas de antecipação,"
type textarea "x"
type textarea "Esotu com duvida em relação as taxas de antecipação,"
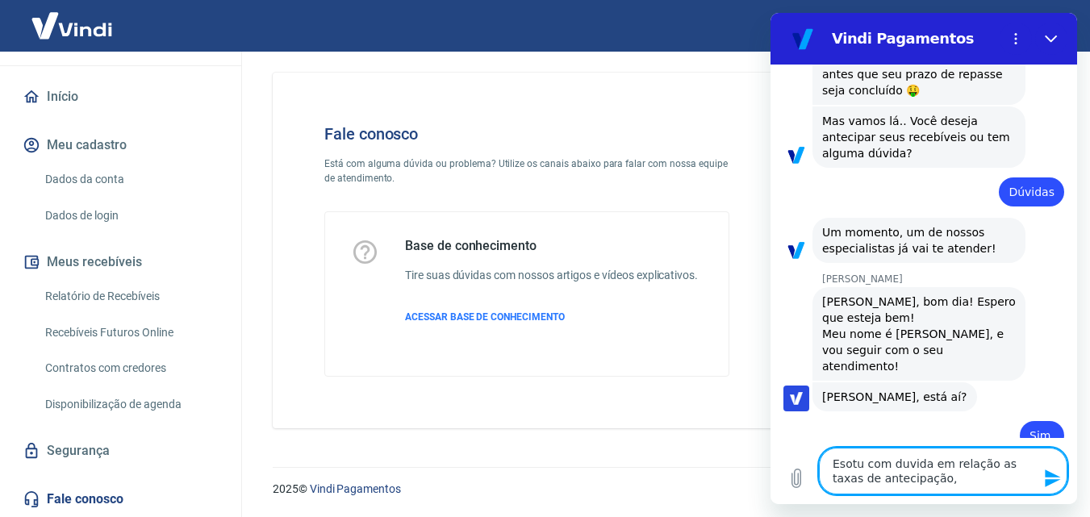
type textarea "x"
type textarea "Esotu com duvida em relação as taxas de antecipação, a"
type textarea "x"
type textarea "Esotu com duvida em relação as taxas de antecipação, an"
type textarea "x"
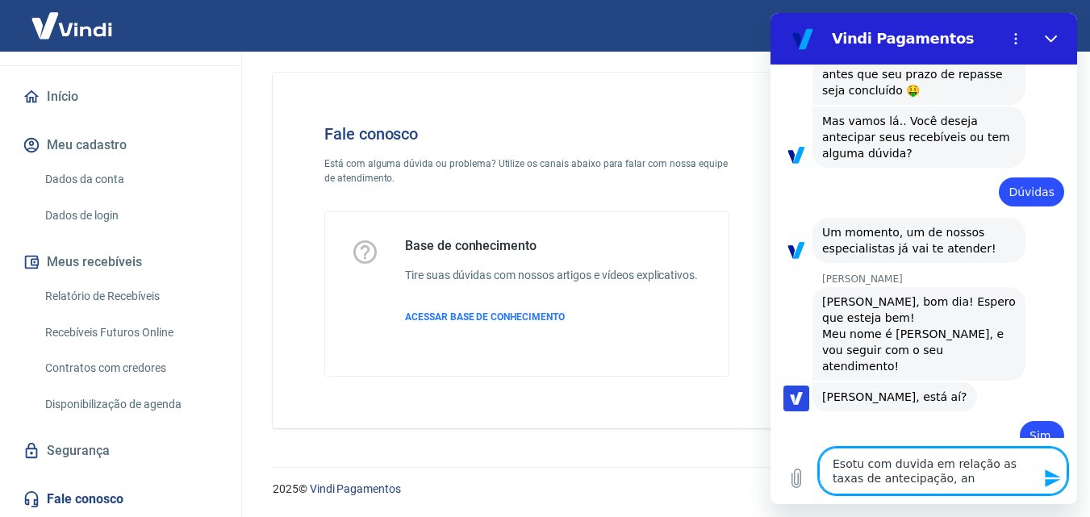
type textarea "Esotu com duvida em relação as taxas de antecipação, ant"
type textarea "x"
type textarea "Esotu com duvida em relação as taxas de antecipação, ante"
type textarea "x"
type textarea "Esotu com duvida em relação as taxas de antecipação, antes"
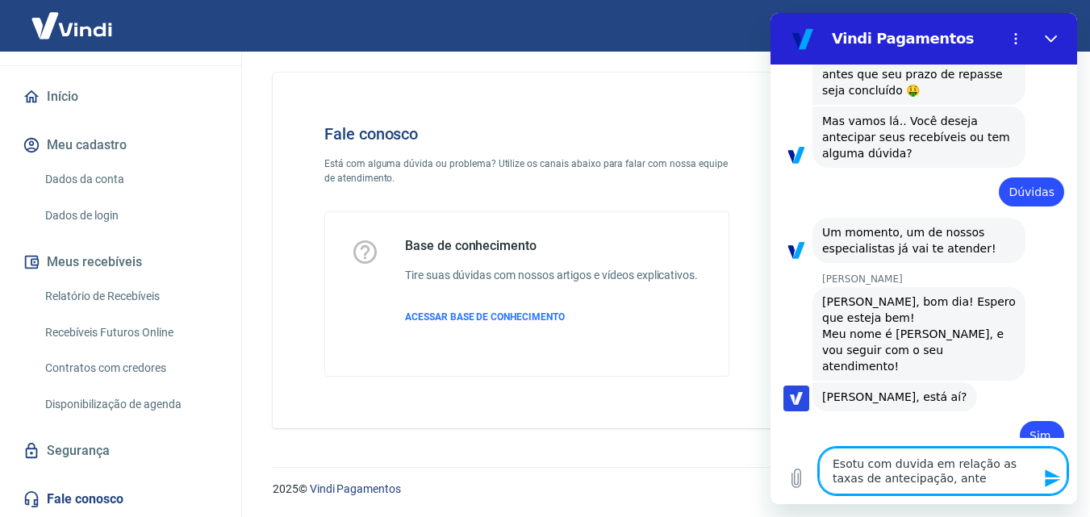
type textarea "x"
type textarea "Esotu com duvida em relação as taxas de antecipação, antes"
type textarea "x"
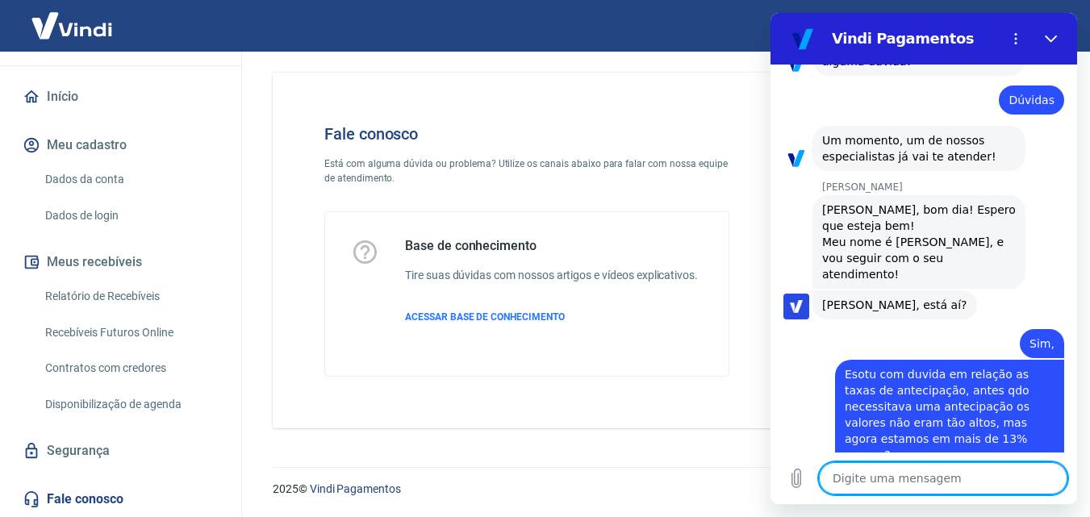
scroll to position [345, 0]
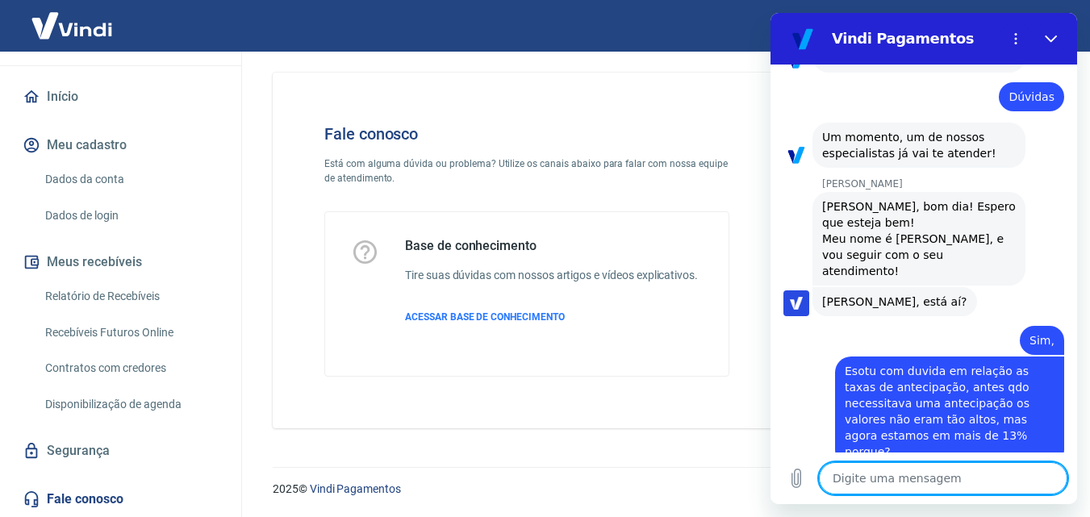
click at [926, 486] on textarea at bounding box center [943, 478] width 249 height 32
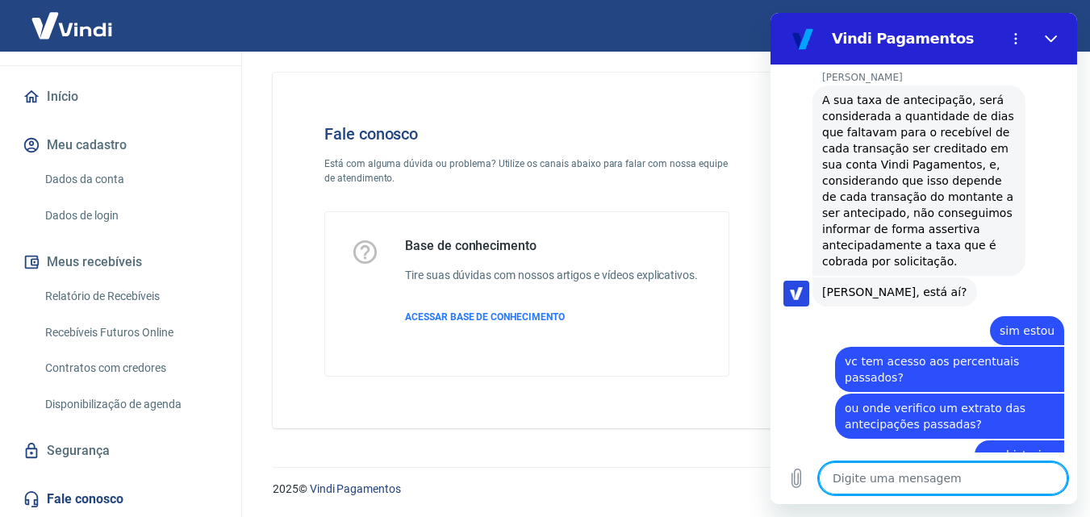
scroll to position [754, 0]
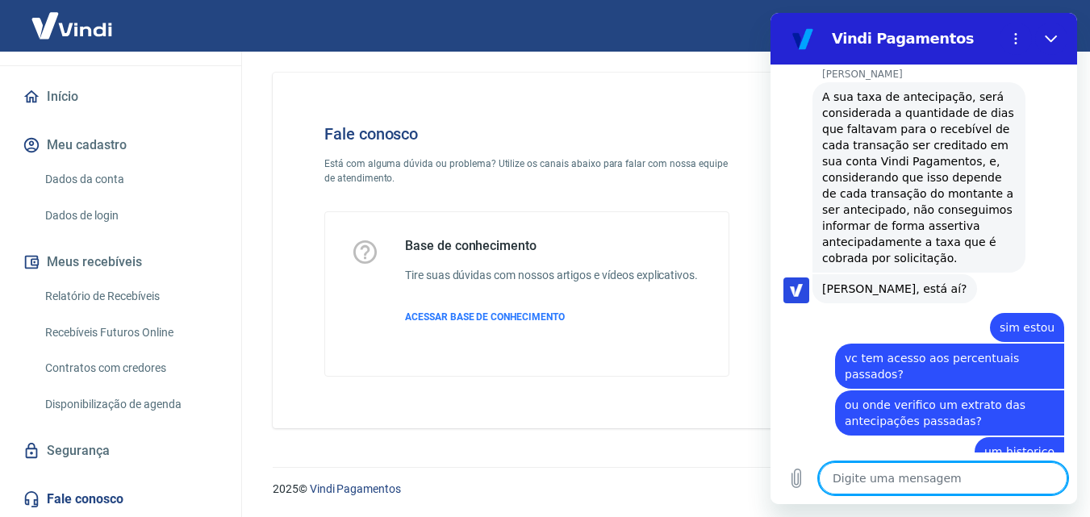
click at [881, 477] on textarea at bounding box center [943, 478] width 249 height 32
click at [867, 478] on textarea at bounding box center [943, 478] width 249 height 32
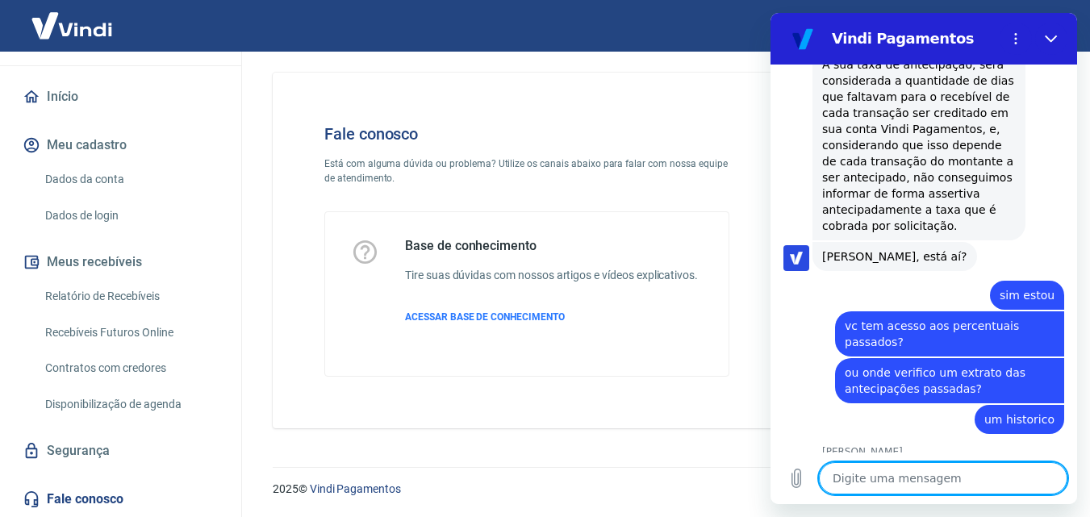
scroll to position [784, 0]
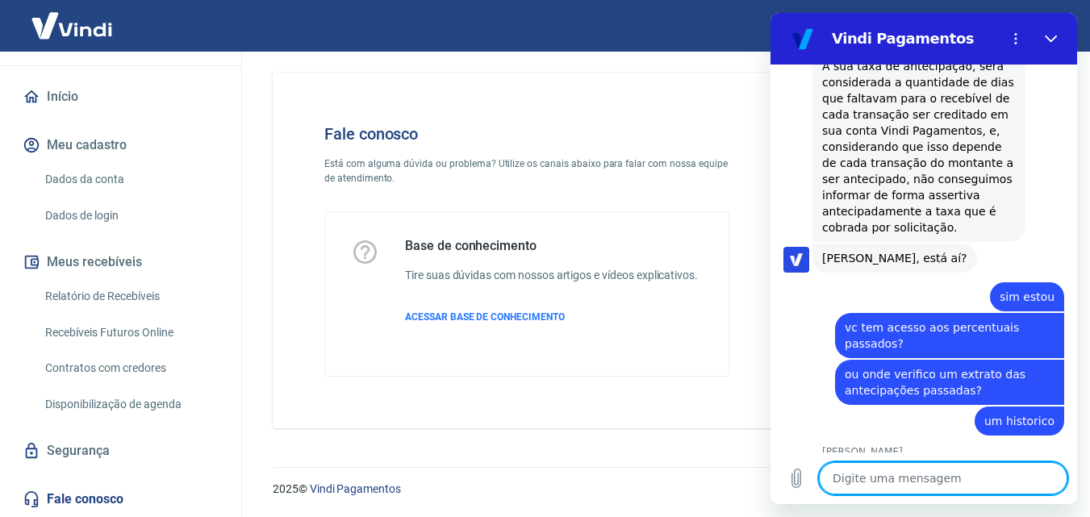
click at [843, 480] on textarea at bounding box center [943, 478] width 249 height 32
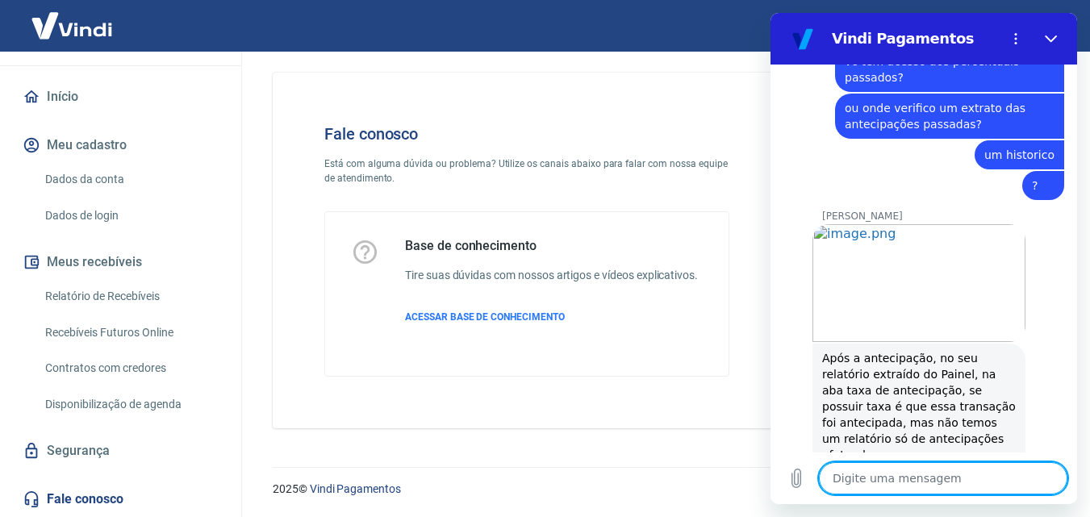
scroll to position [1054, 0]
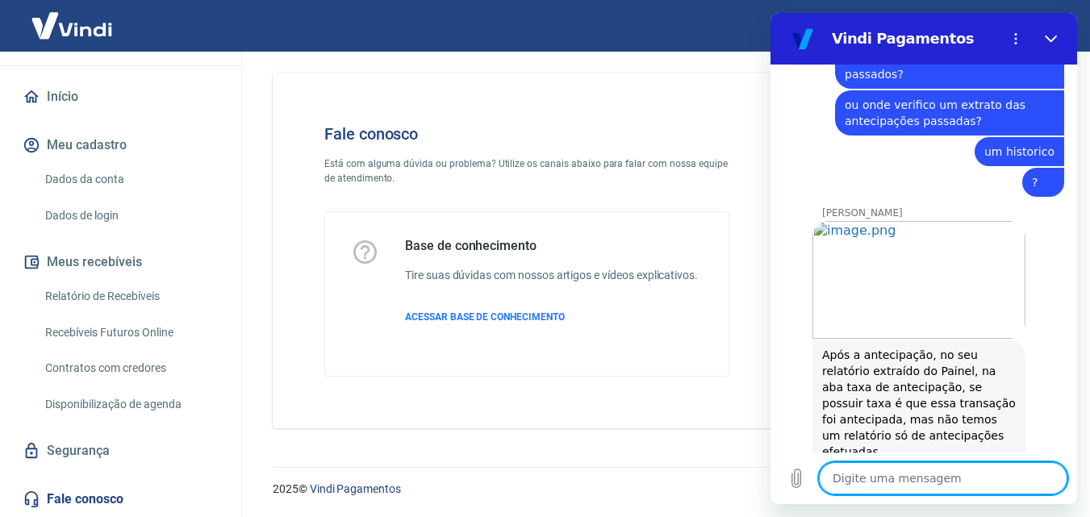
click at [897, 483] on textarea at bounding box center [943, 478] width 249 height 32
click at [861, 399] on div "Após a antecipação, no seu relatório extraído do Painel, na aba taxa de antecip…" at bounding box center [919, 411] width 194 height 129
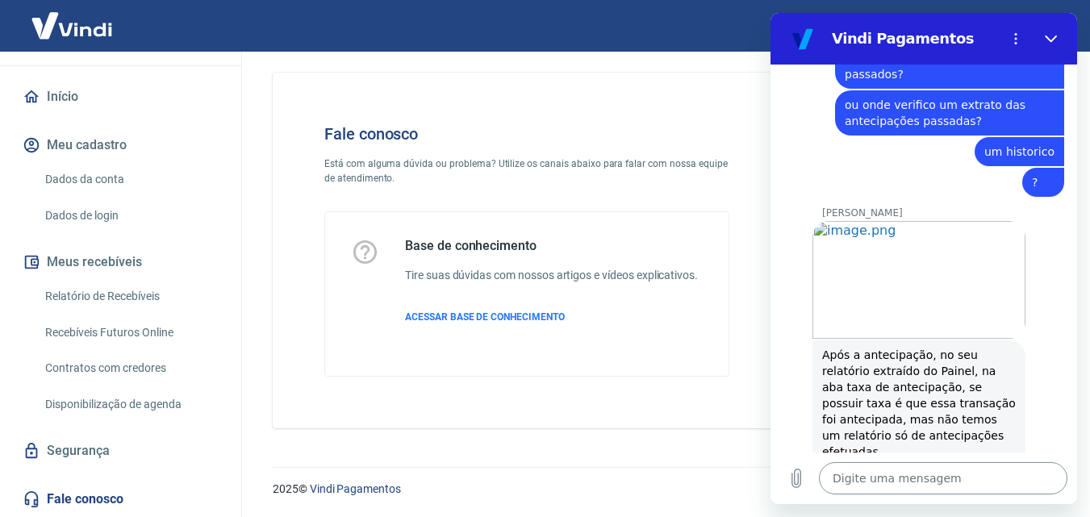
click at [857, 480] on textarea at bounding box center [943, 478] width 249 height 32
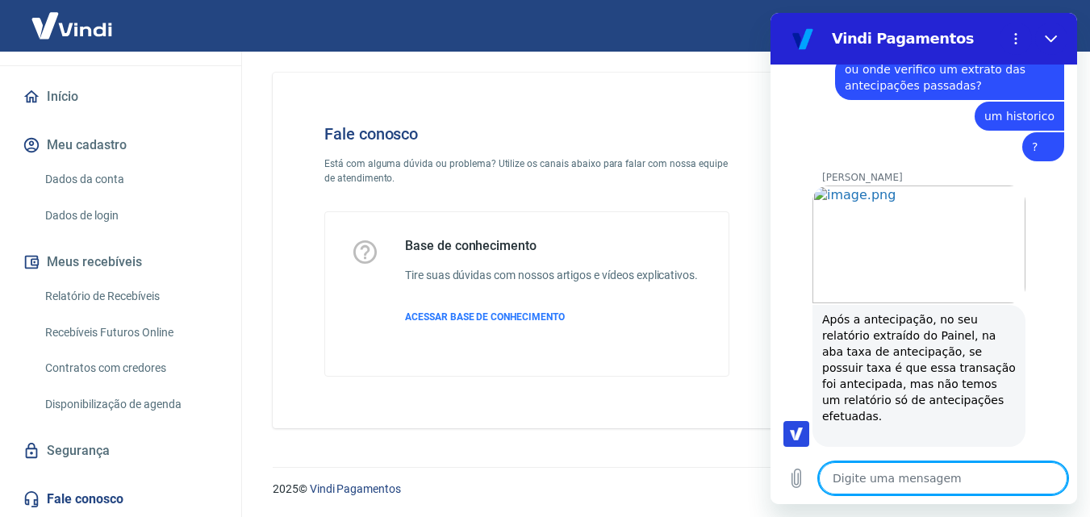
scroll to position [1093, 0]
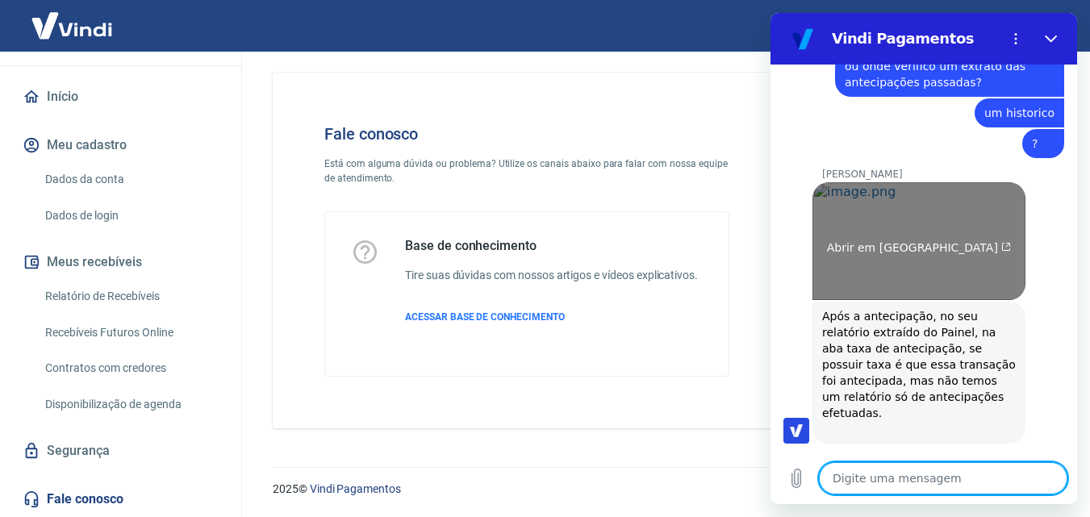
click at [895, 240] on link "Abrir em [GEOGRAPHIC_DATA]" at bounding box center [919, 241] width 213 height 118
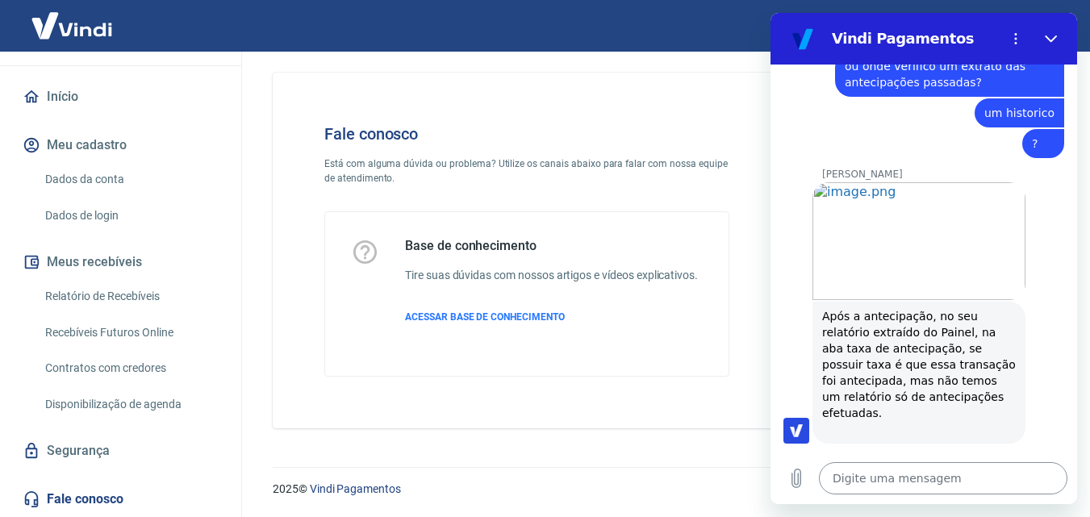
click at [984, 487] on textarea at bounding box center [943, 478] width 249 height 32
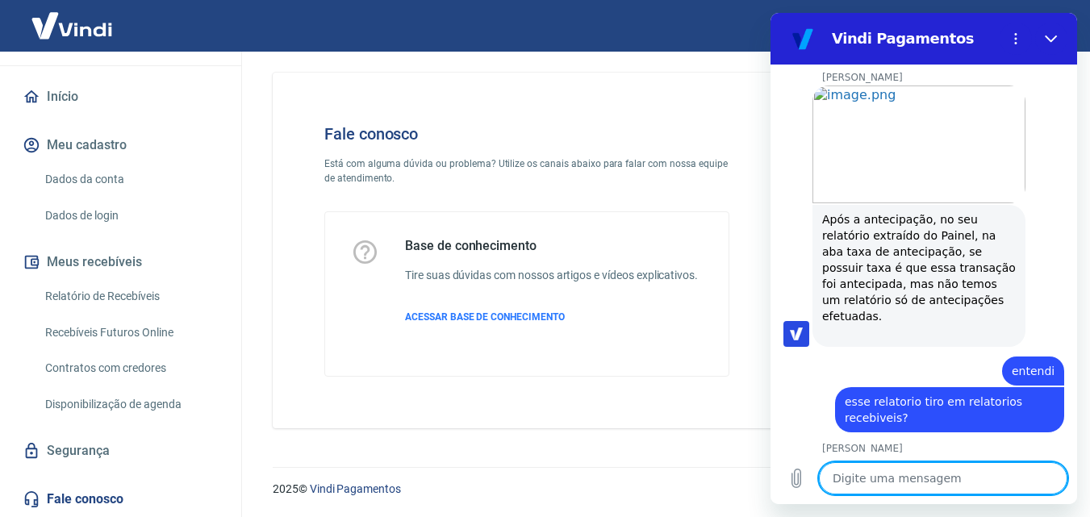
scroll to position [1193, 0]
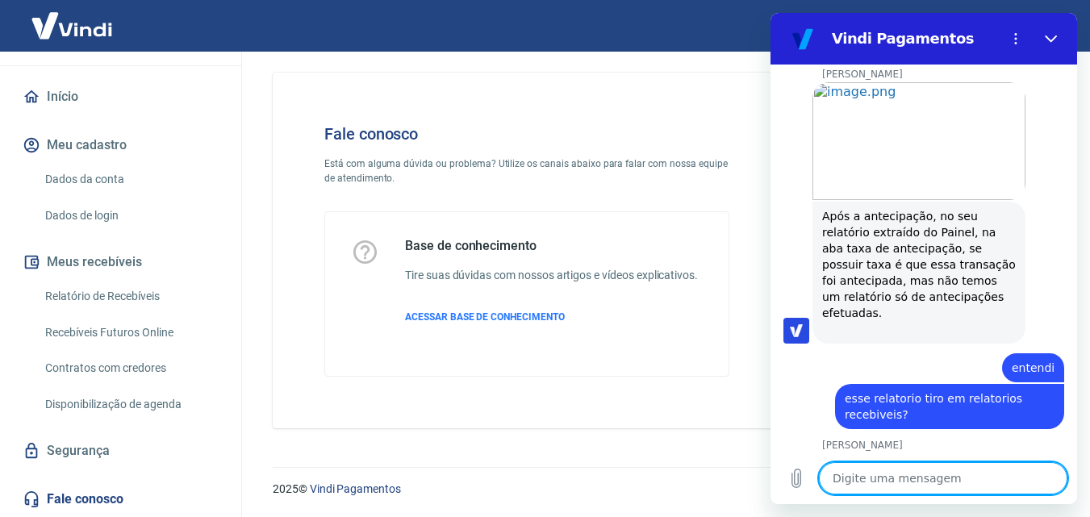
click at [863, 479] on textarea at bounding box center [943, 478] width 249 height 32
click at [135, 297] on link "Relatório de Recebíveis" at bounding box center [130, 296] width 183 height 33
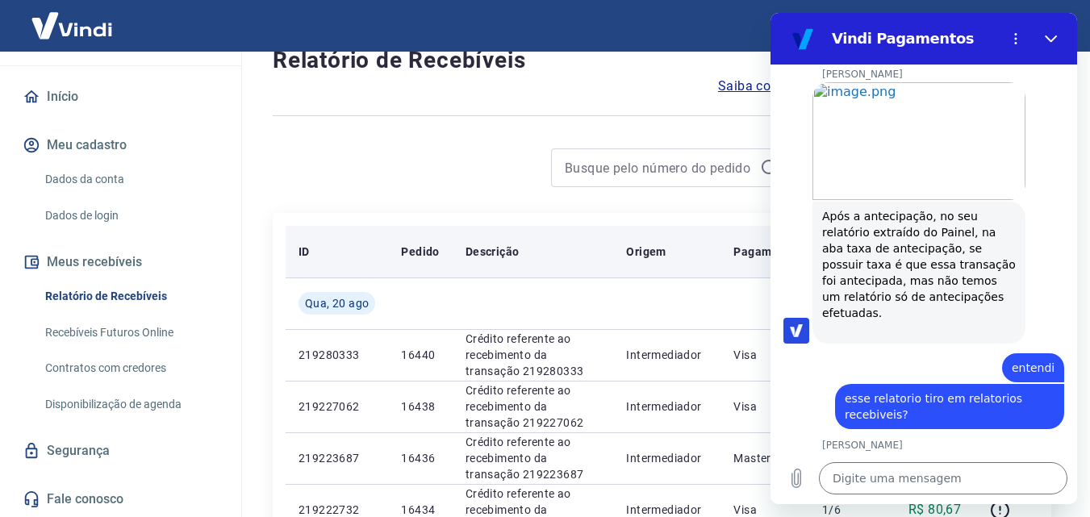
scroll to position [81, 0]
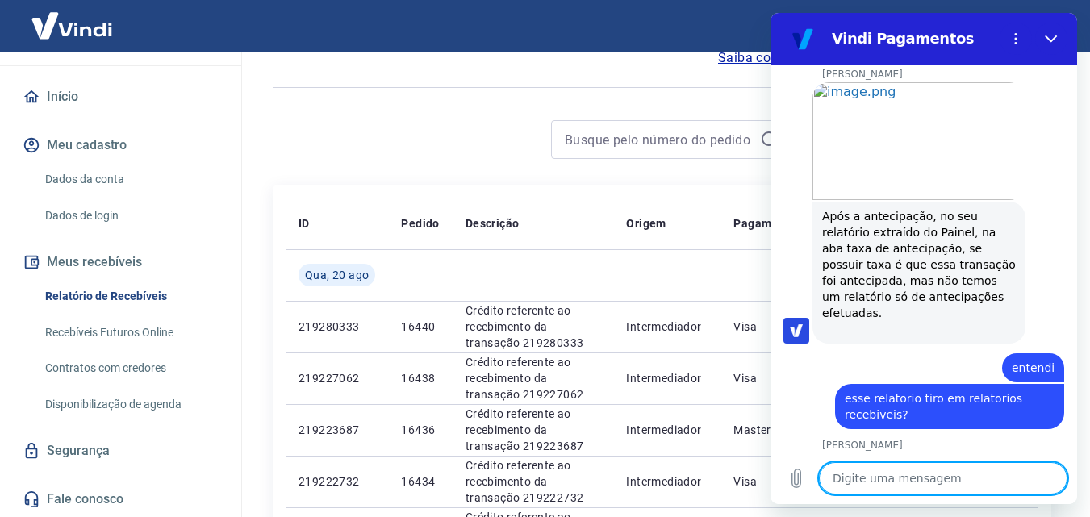
click at [960, 484] on textarea at bounding box center [943, 478] width 249 height 32
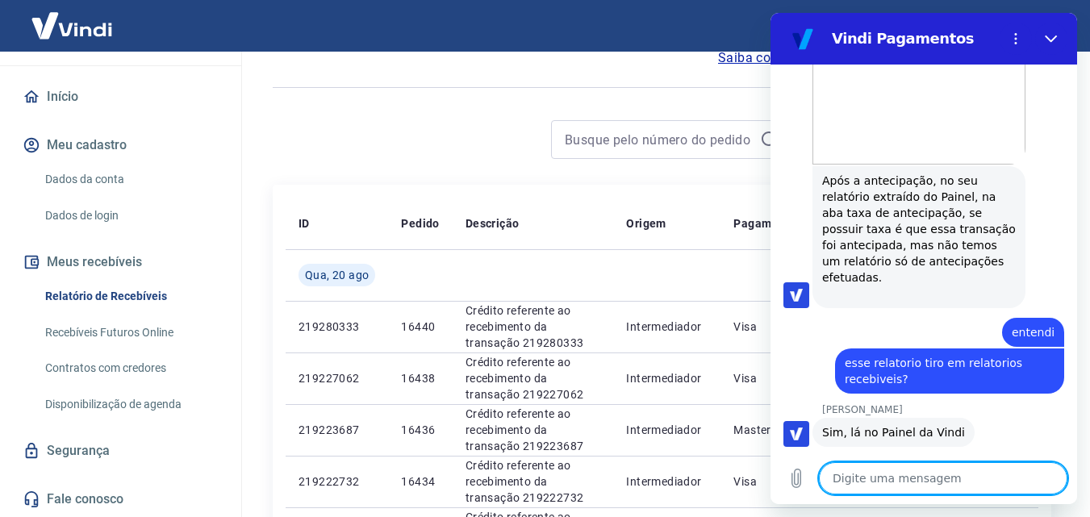
scroll to position [1231, 0]
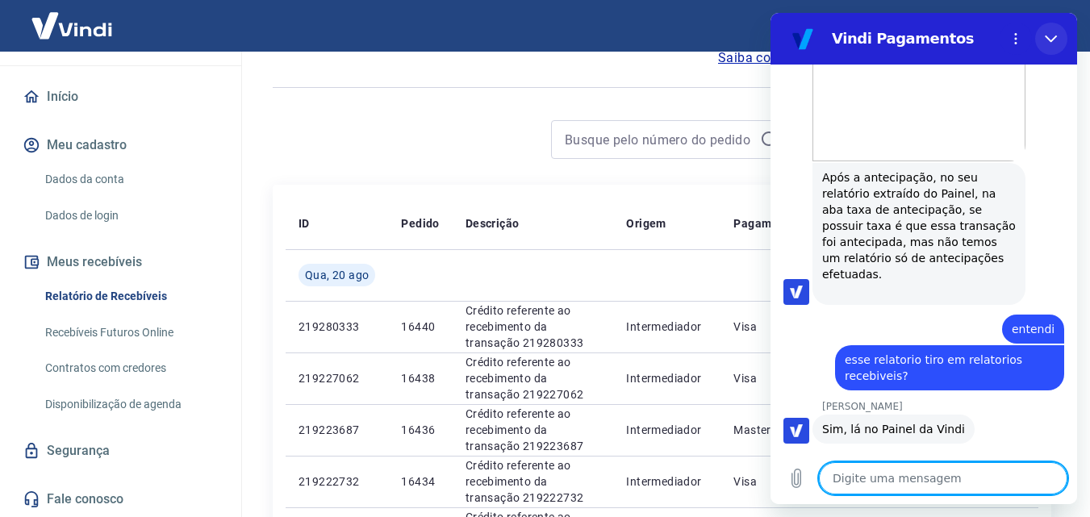
click at [1049, 38] on icon "Fechar" at bounding box center [1051, 38] width 13 height 13
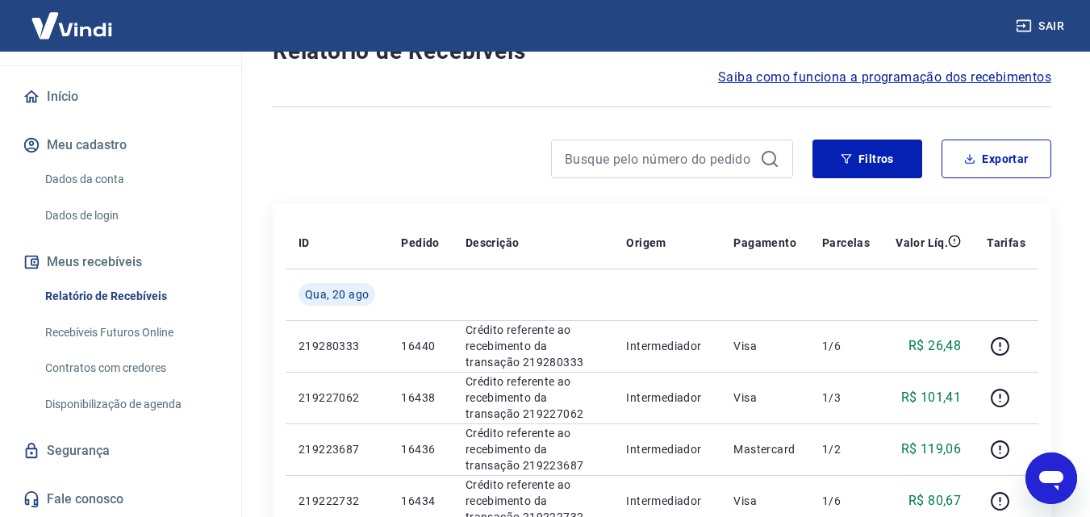
scroll to position [0, 0]
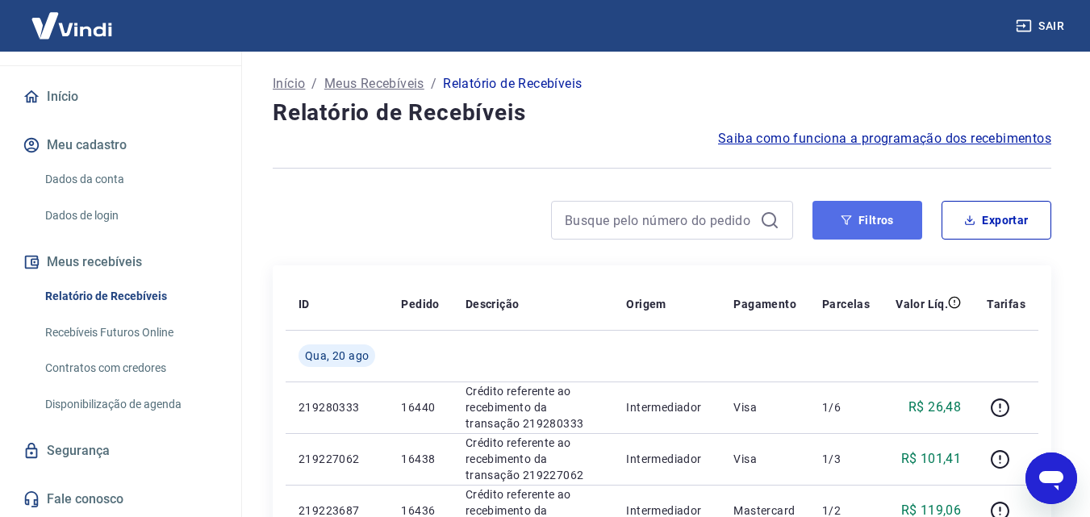
click at [886, 236] on button "Filtros" at bounding box center [868, 220] width 110 height 39
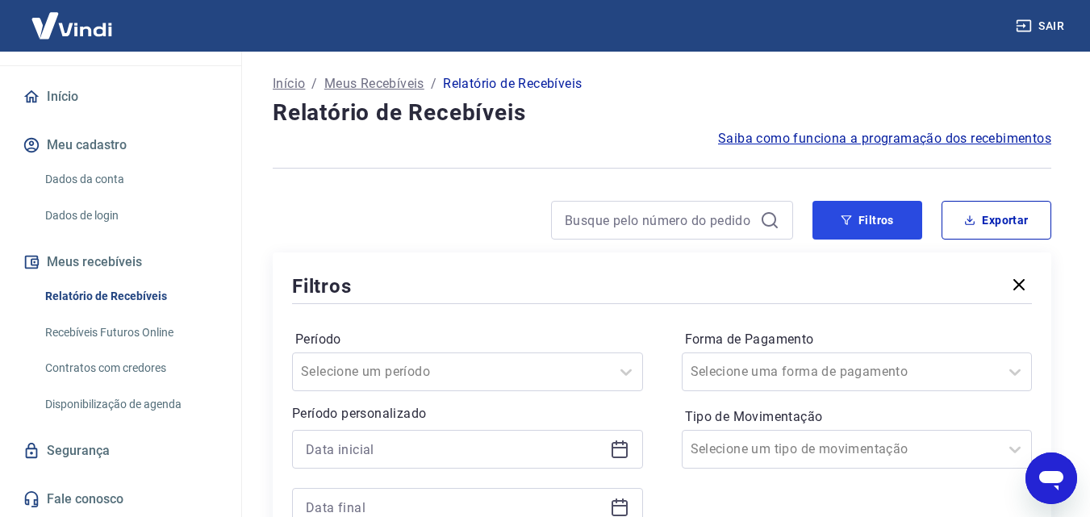
drag, startPoint x: 855, startPoint y: 226, endPoint x: 753, endPoint y: 257, distance: 107.2
click at [855, 227] on button "Filtros" at bounding box center [868, 220] width 110 height 39
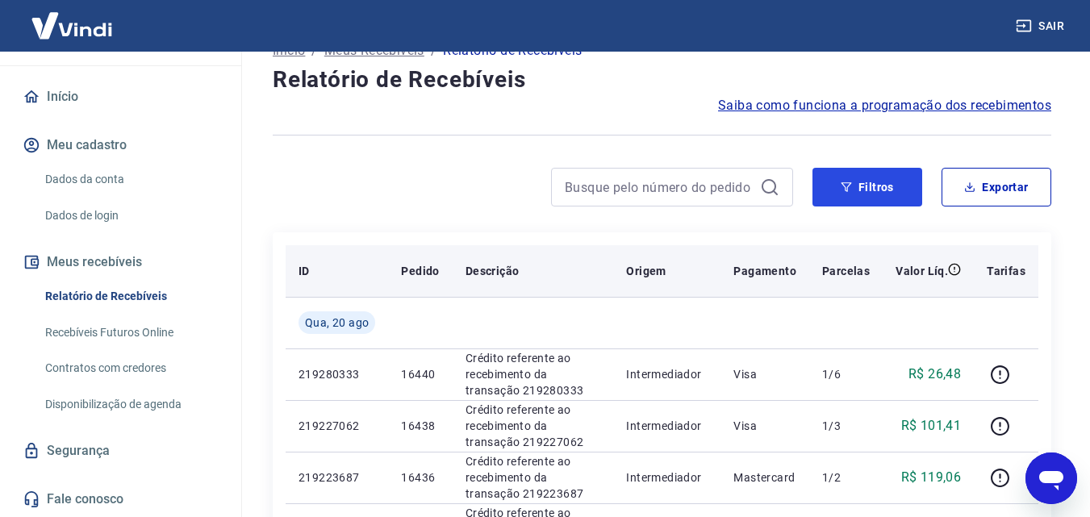
scroll to position [81, 0]
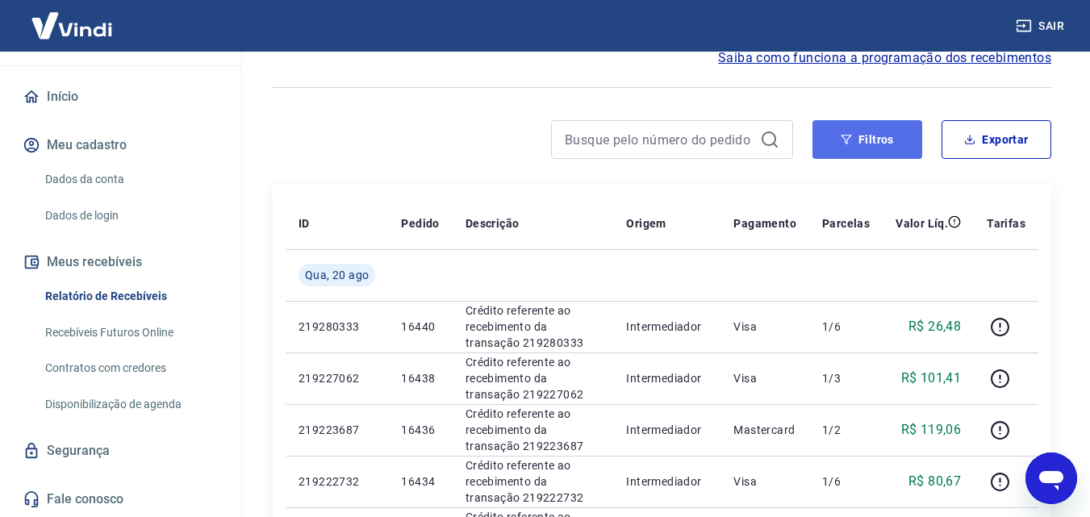
click at [842, 153] on button "Filtros" at bounding box center [868, 139] width 110 height 39
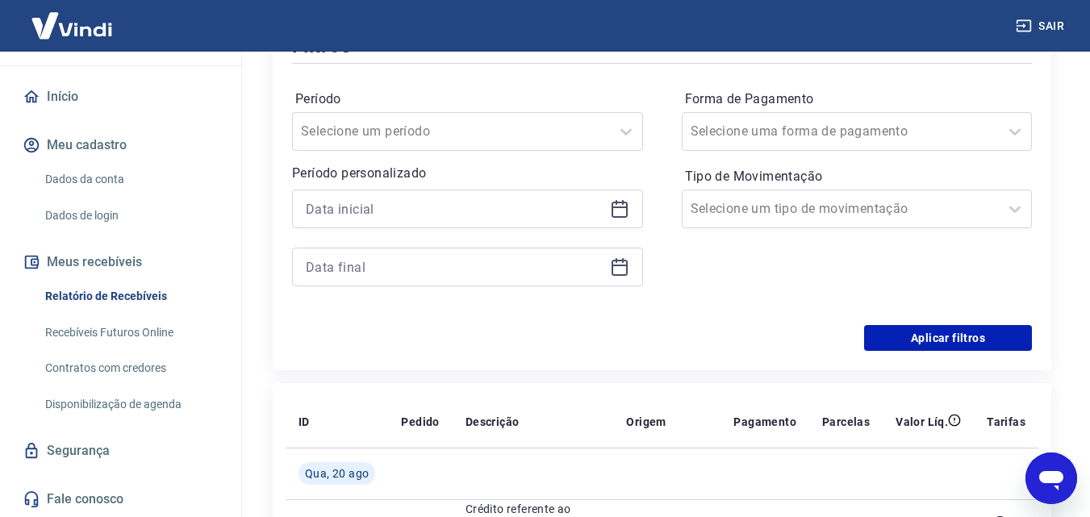
scroll to position [242, 0]
click at [616, 204] on icon at bounding box center [619, 207] width 19 height 19
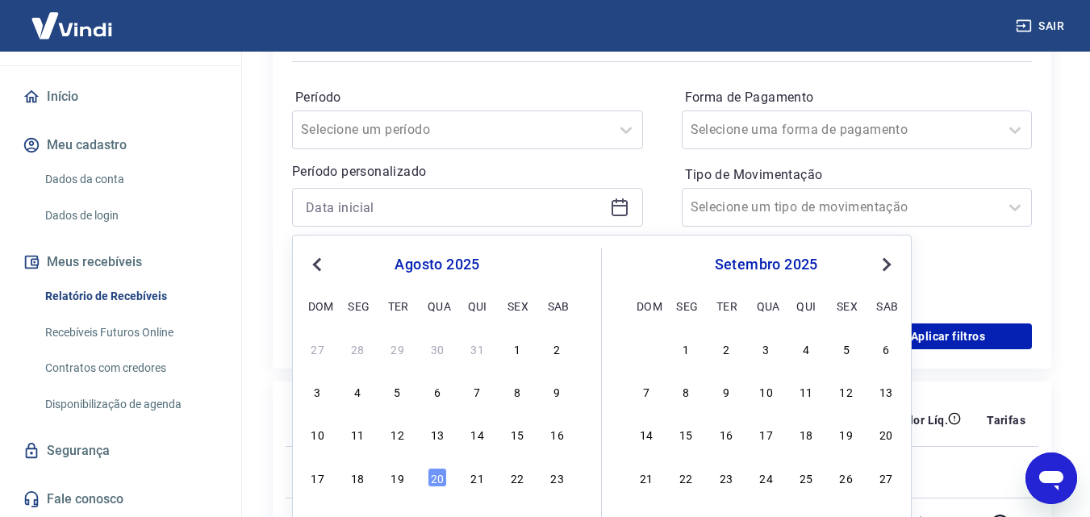
click at [311, 272] on button "Previous Month" at bounding box center [316, 264] width 19 height 19
click at [313, 272] on button "Previous Month" at bounding box center [316, 264] width 19 height 19
click at [313, 270] on button "Previous Month" at bounding box center [316, 264] width 19 height 19
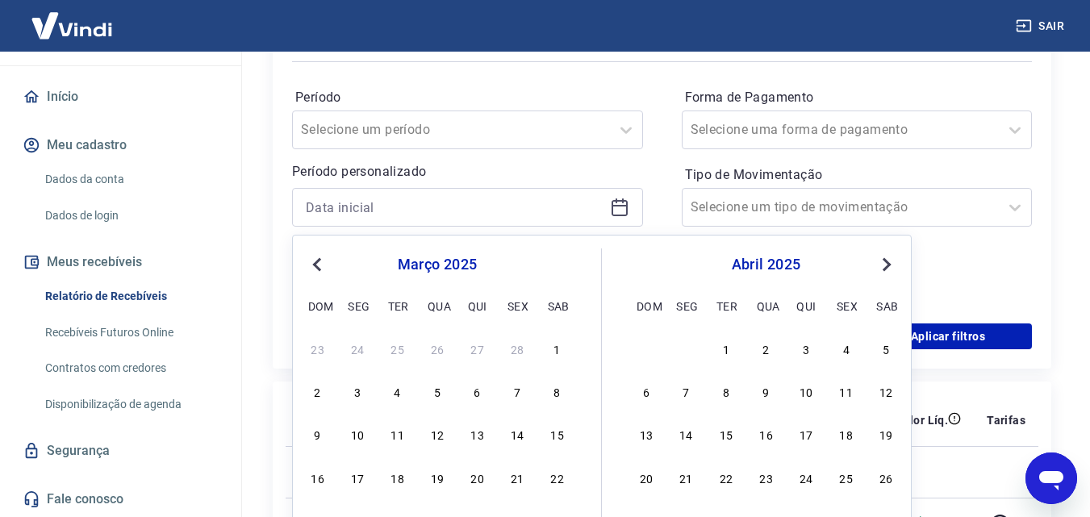
click at [313, 270] on button "Previous Month" at bounding box center [316, 264] width 19 height 19
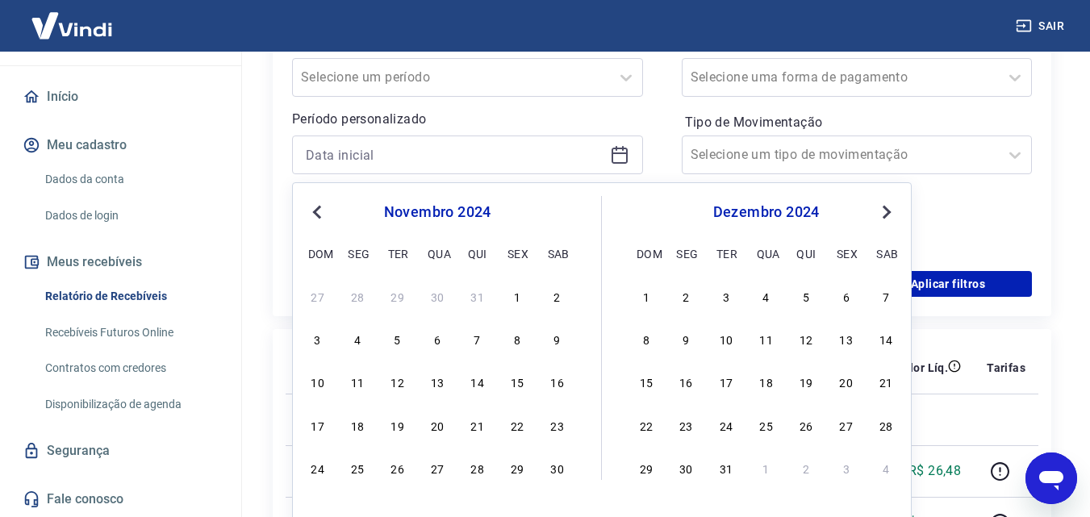
scroll to position [323, 0]
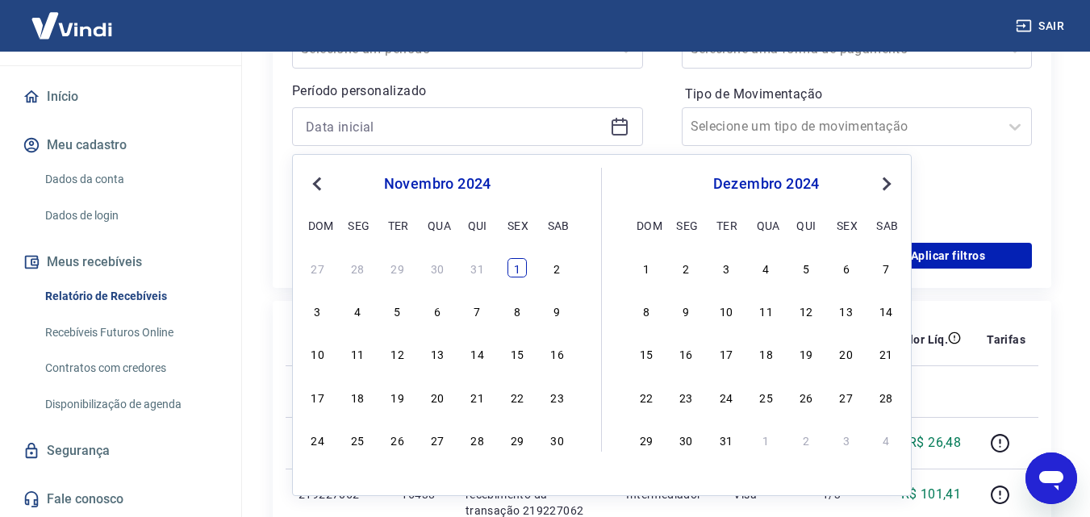
click at [516, 270] on div "1" at bounding box center [517, 267] width 19 height 19
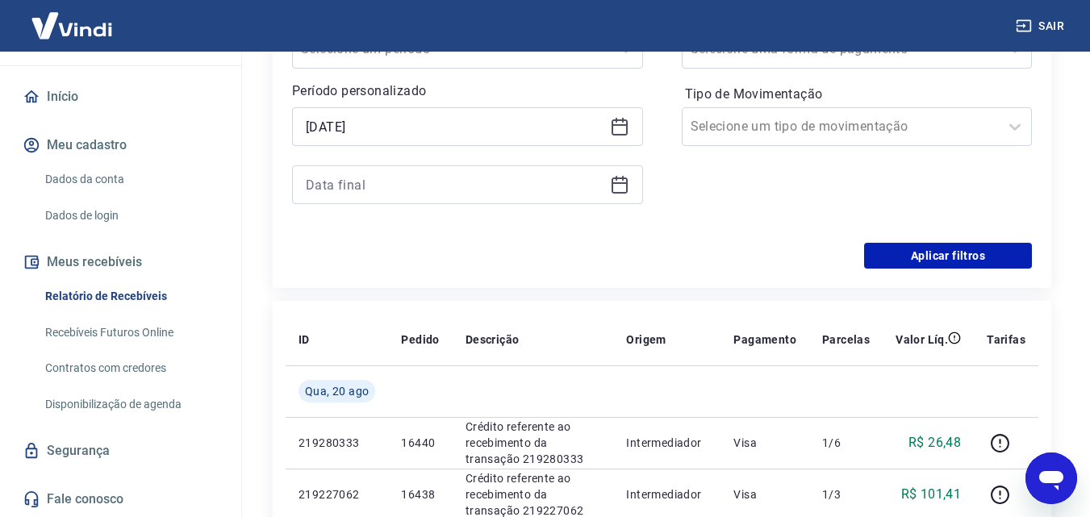
click at [615, 182] on icon at bounding box center [619, 184] width 19 height 19
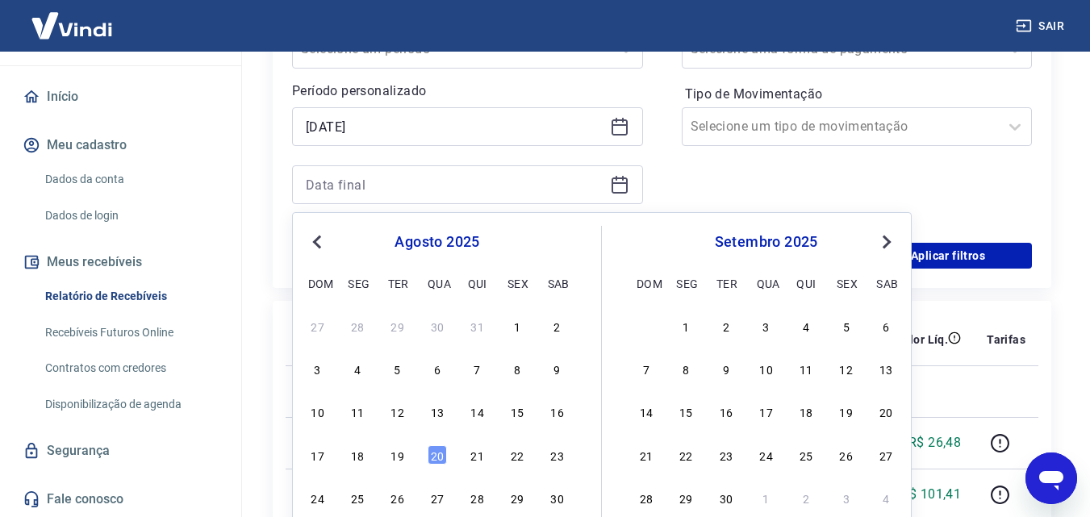
click at [319, 242] on span "Previous Month" at bounding box center [319, 241] width 0 height 19
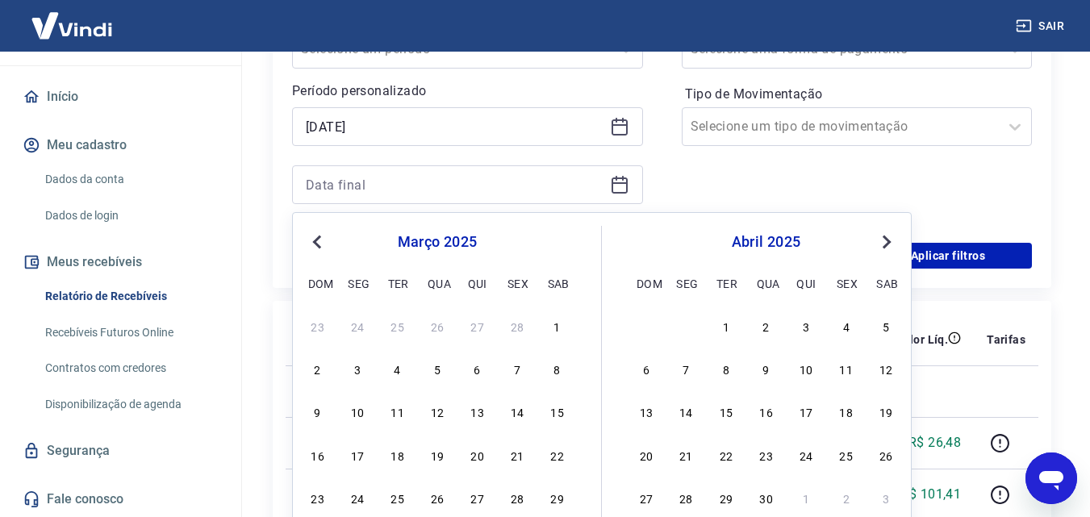
click at [319, 242] on span "Previous Month" at bounding box center [319, 241] width 0 height 19
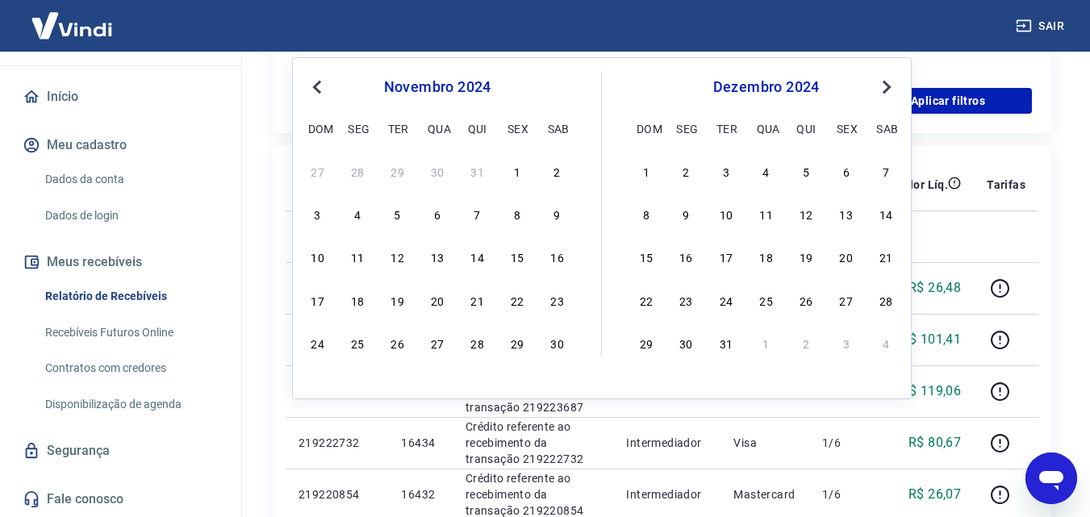
scroll to position [484, 0]
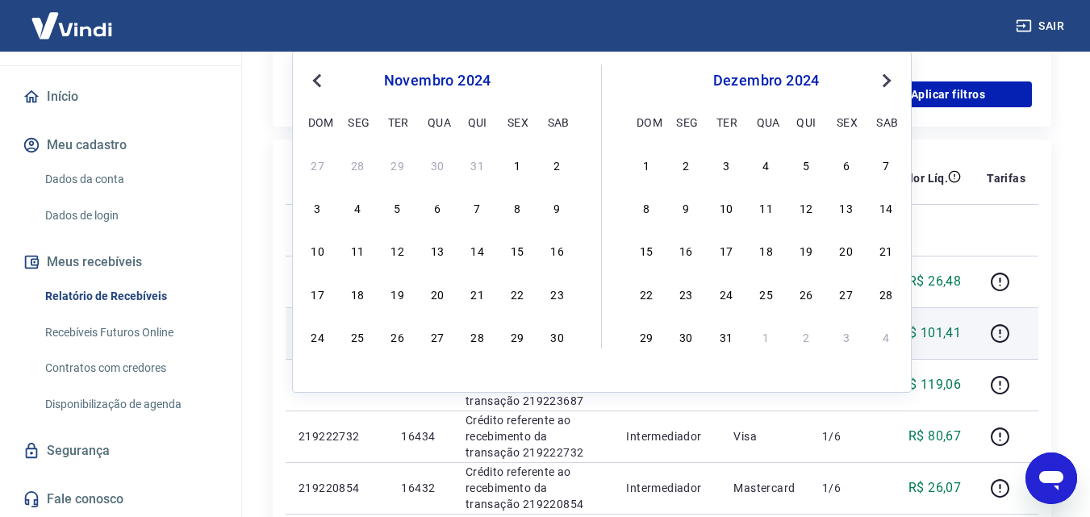
click at [551, 344] on div "30" at bounding box center [557, 336] width 19 height 19
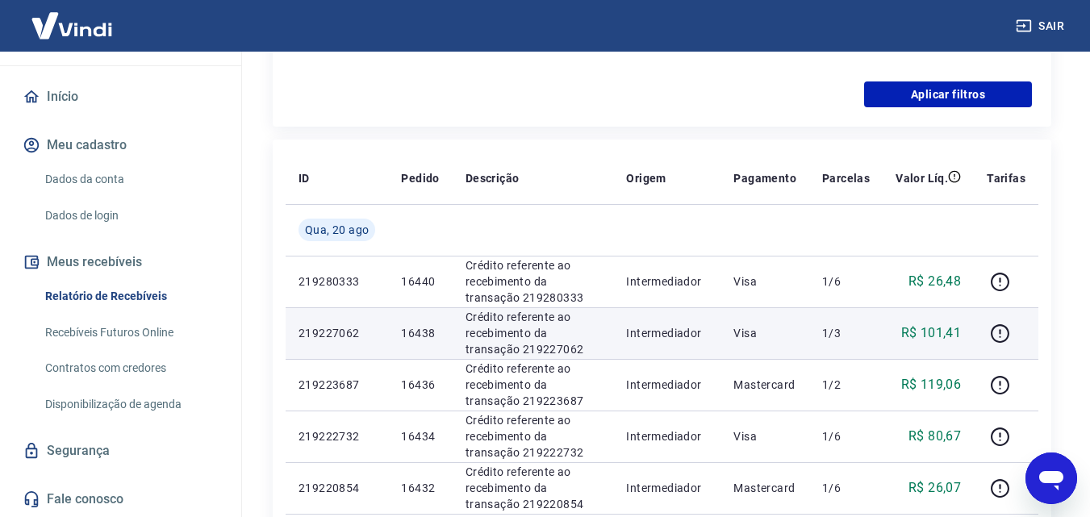
click at [563, 333] on p "Crédito referente ao recebimento da transação 219227062" at bounding box center [534, 333] width 136 height 48
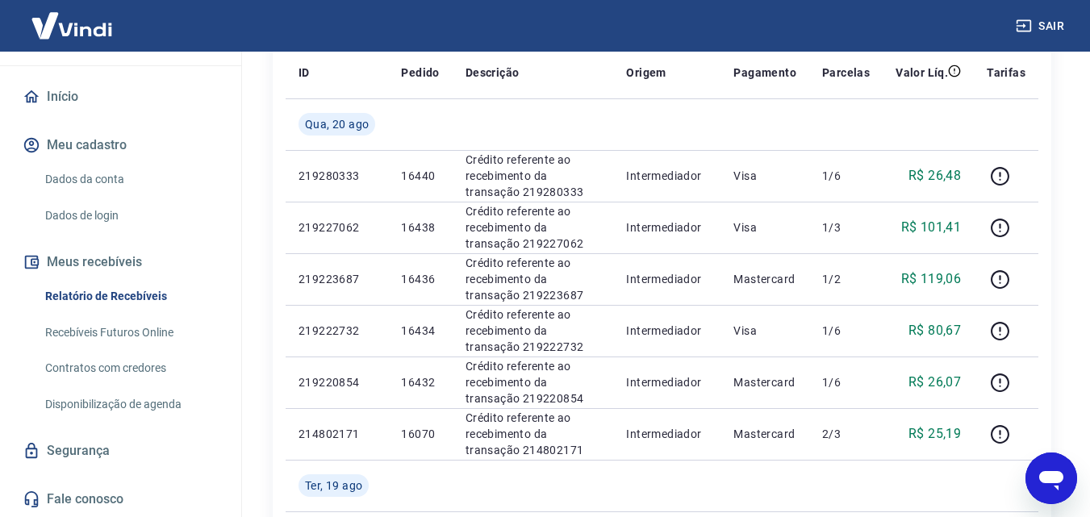
scroll to position [242, 0]
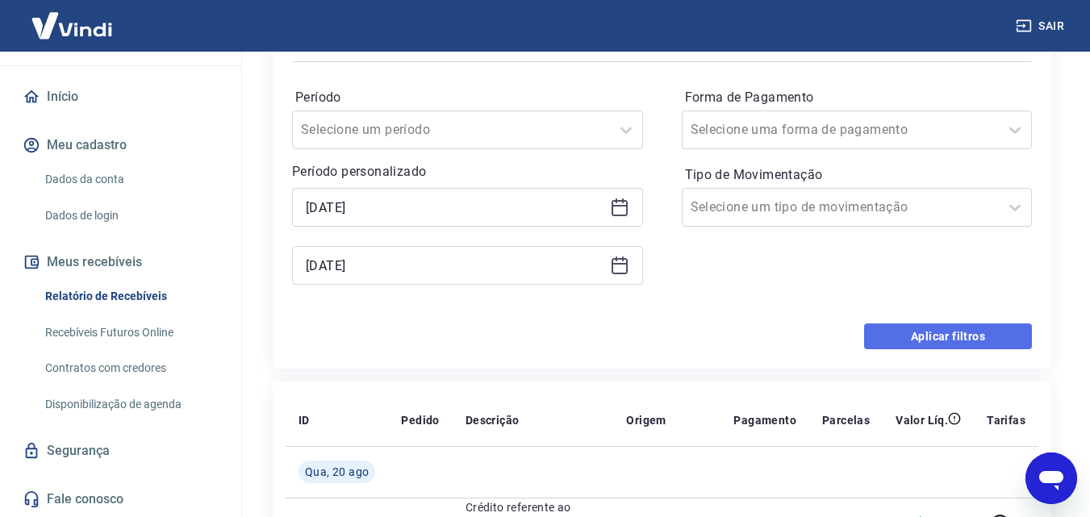
click at [940, 336] on button "Aplicar filtros" at bounding box center [948, 337] width 168 height 26
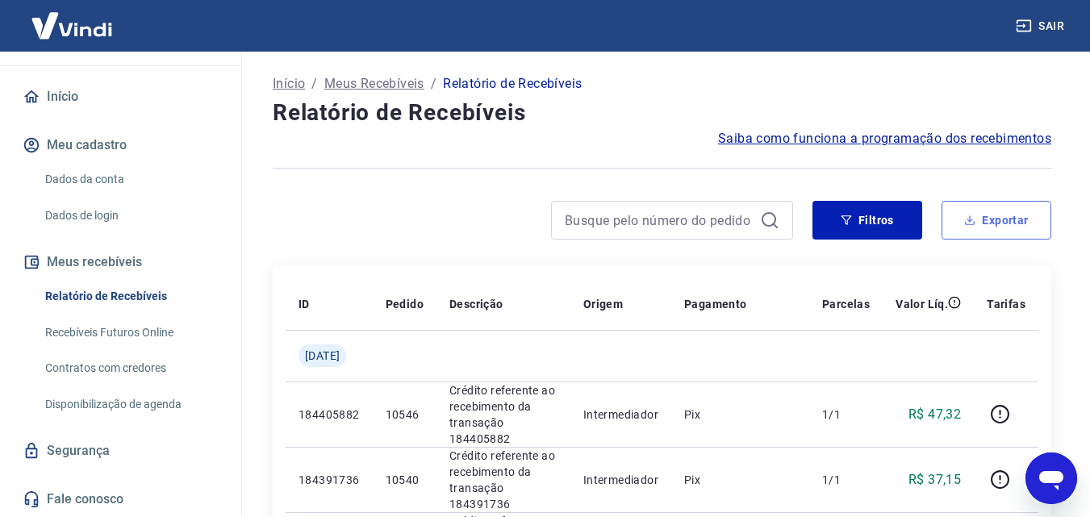
click at [1019, 229] on button "Exportar" at bounding box center [997, 220] width 110 height 39
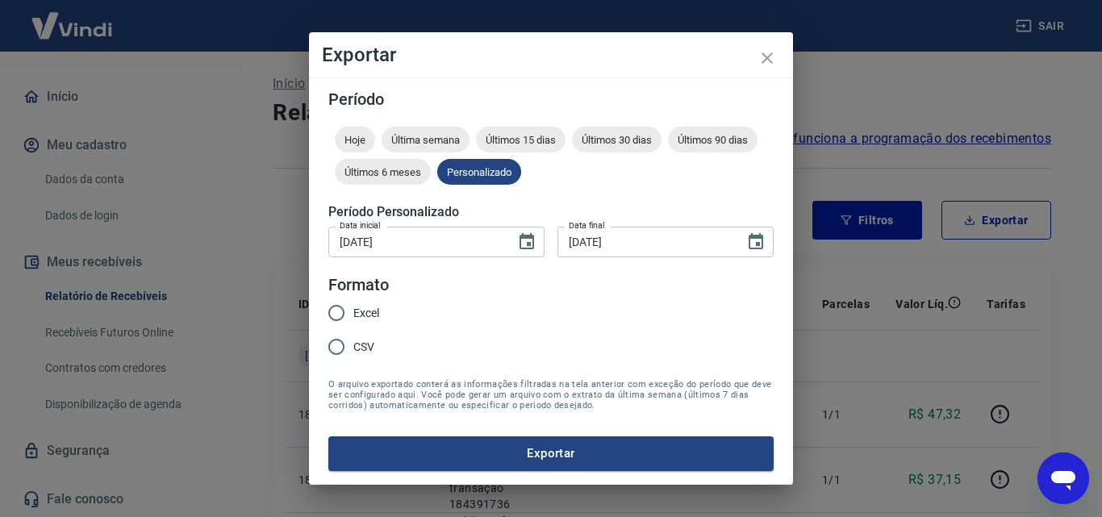
click at [355, 312] on span "Excel" at bounding box center [366, 313] width 26 height 17
click at [353, 312] on input "Excel" at bounding box center [337, 313] width 34 height 34
click at [499, 452] on button "Exportar" at bounding box center [550, 454] width 445 height 34
click at [763, 56] on icon "close" at bounding box center [767, 57] width 19 height 19
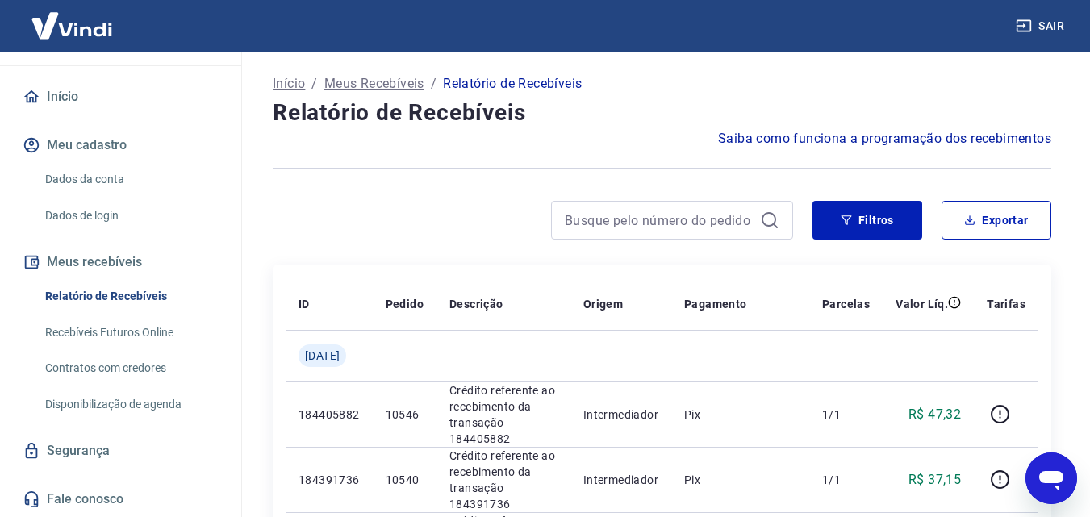
click at [75, 141] on button "Meu cadastro" at bounding box center [120, 145] width 203 height 36
click at [68, 178] on link "Dados da conta" at bounding box center [130, 179] width 183 height 33
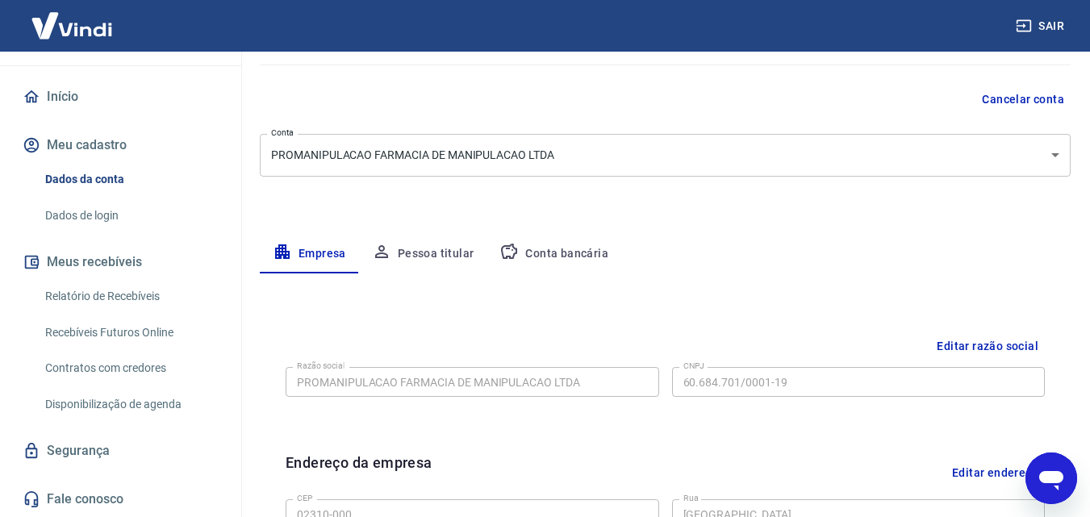
scroll to position [161, 0]
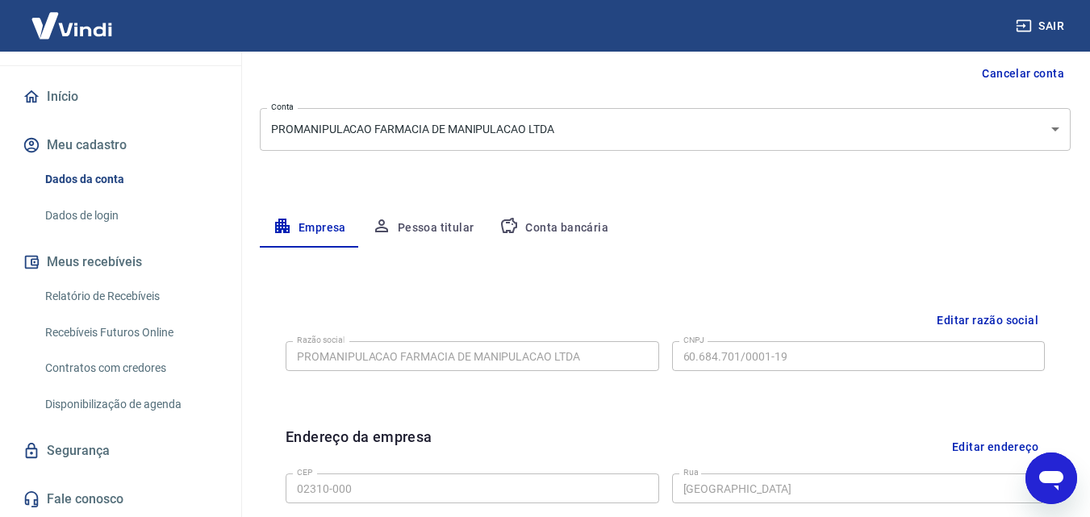
click at [412, 224] on button "Pessoa titular" at bounding box center [423, 228] width 128 height 39
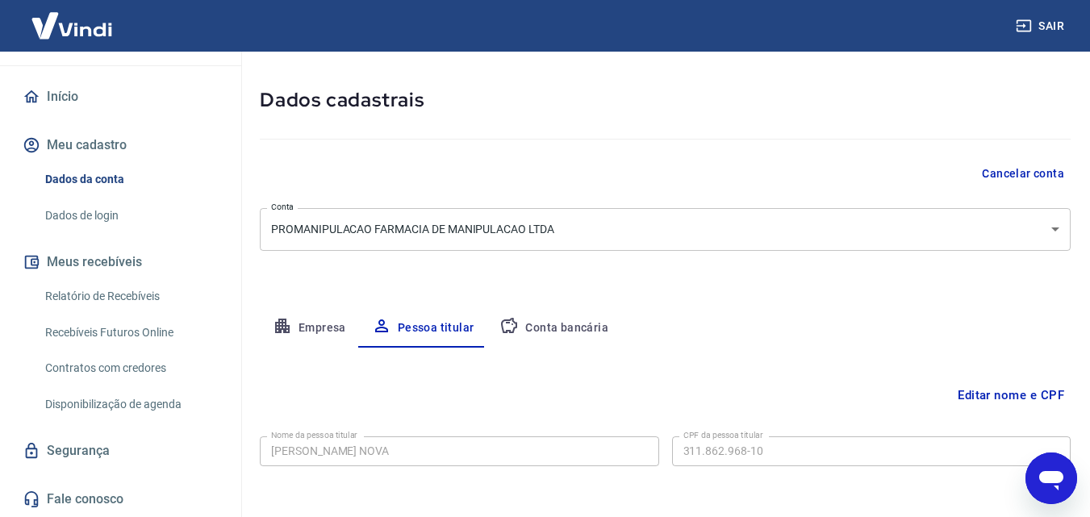
scroll to position [128, 0]
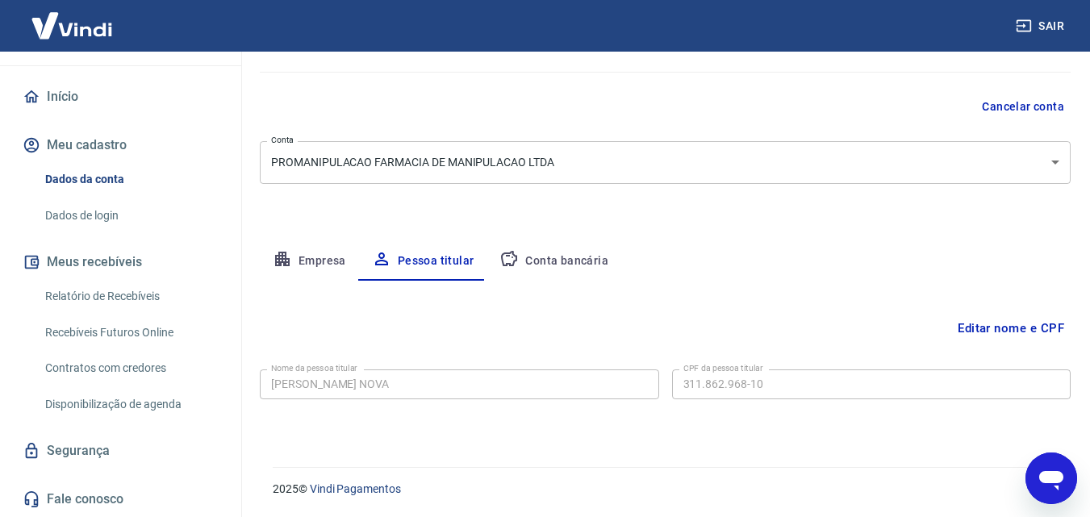
click at [543, 261] on button "Conta bancária" at bounding box center [554, 261] width 135 height 39
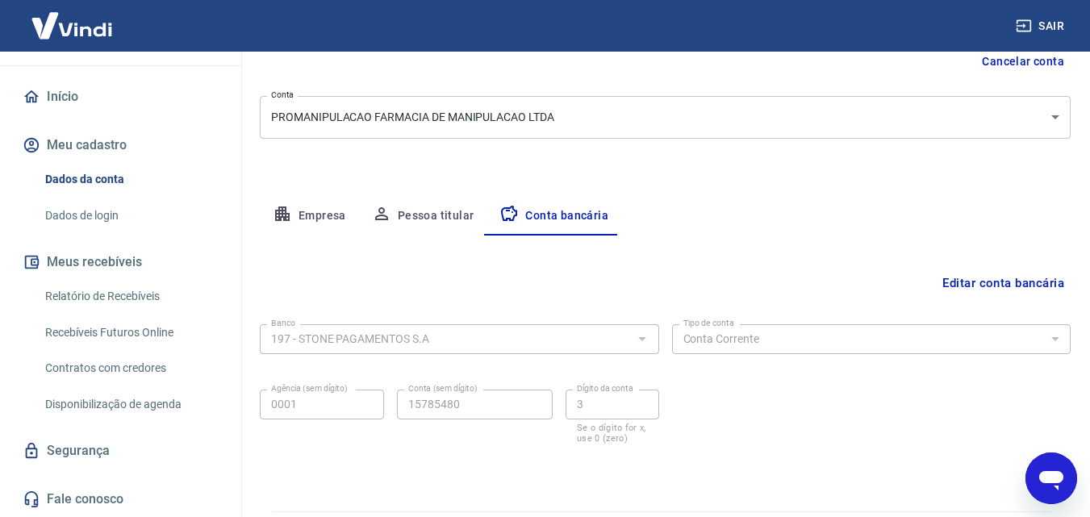
scroll to position [218, 0]
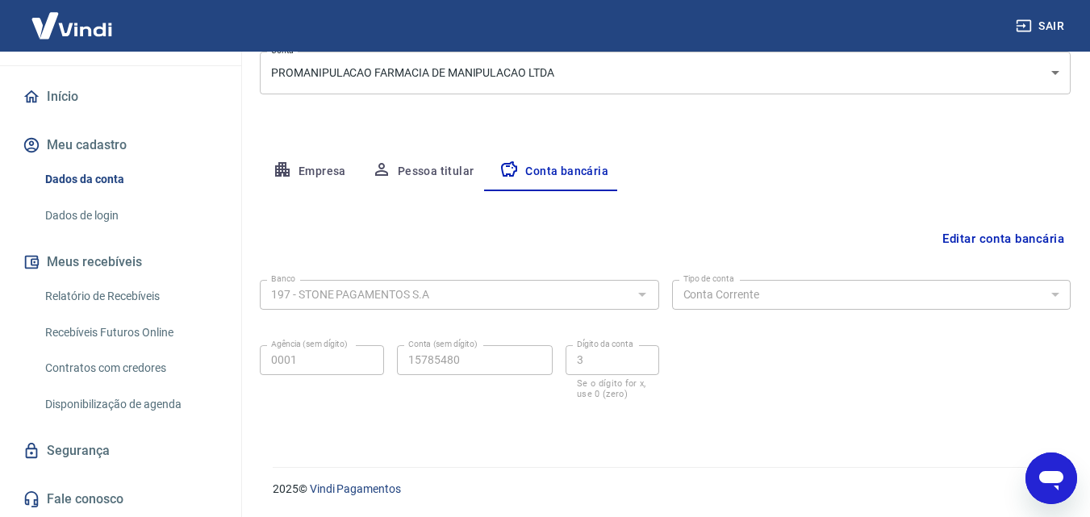
click at [307, 173] on button "Empresa" at bounding box center [309, 172] width 99 height 39
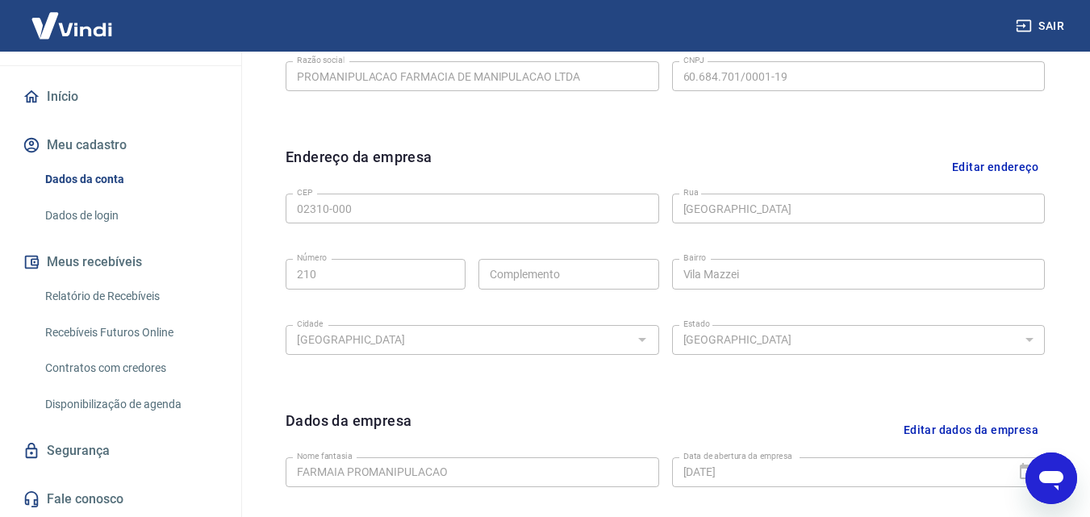
scroll to position [404, 0]
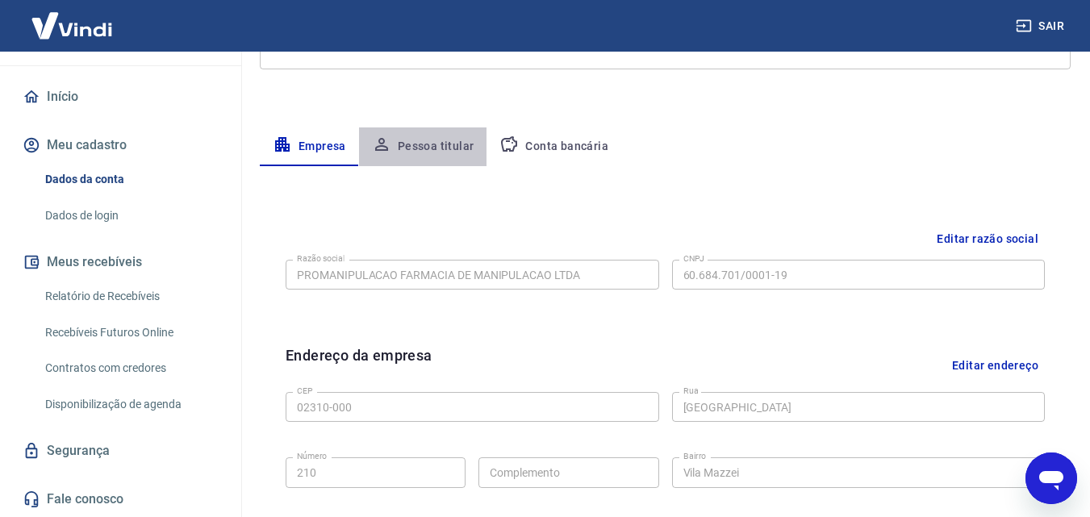
click at [426, 150] on button "Pessoa titular" at bounding box center [423, 146] width 128 height 39
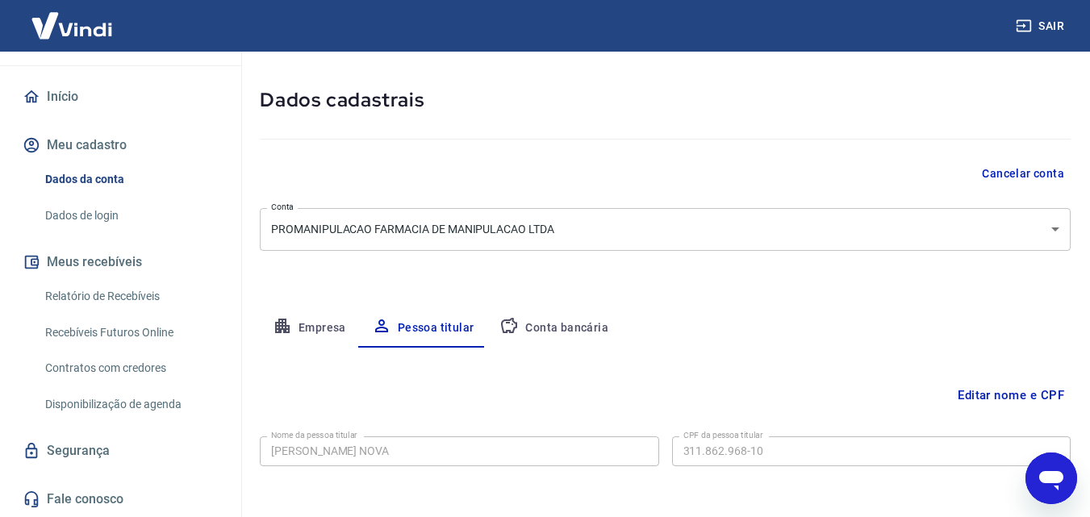
scroll to position [128, 0]
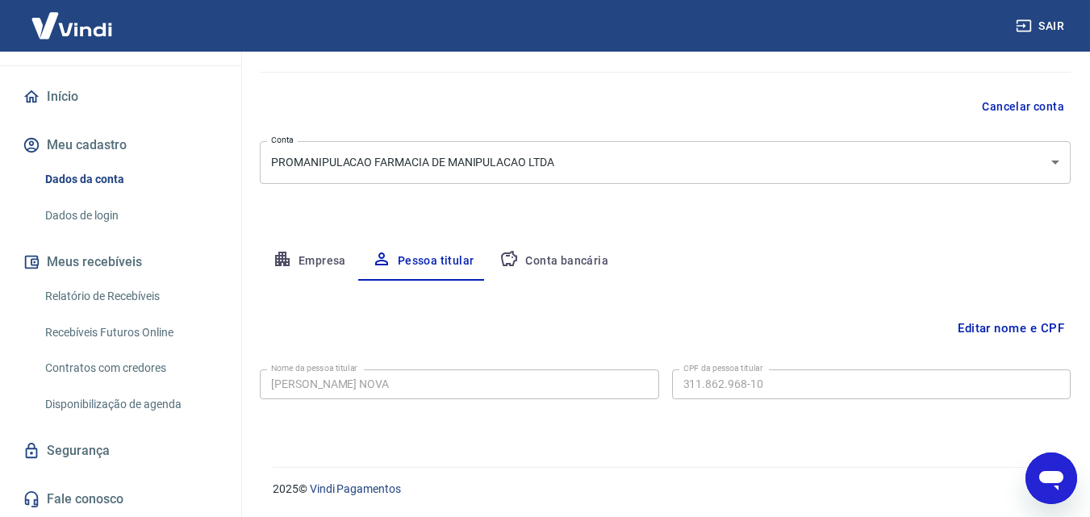
click at [1056, 474] on icon "Abrir janela de mensagens" at bounding box center [1051, 480] width 24 height 19
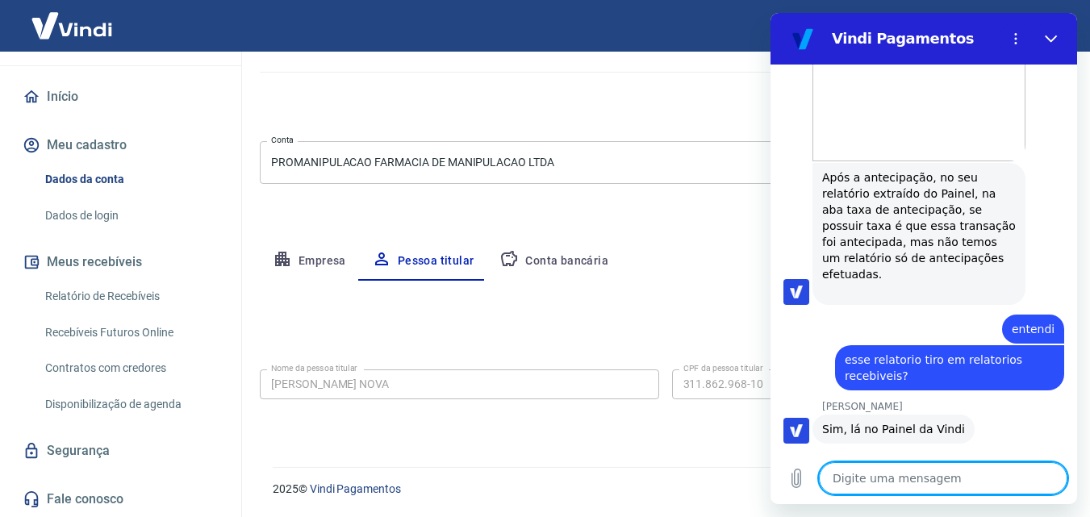
drag, startPoint x: 958, startPoint y: 480, endPoint x: 951, endPoint y: 474, distance: 9.1
click at [957, 479] on textarea at bounding box center [943, 478] width 249 height 32
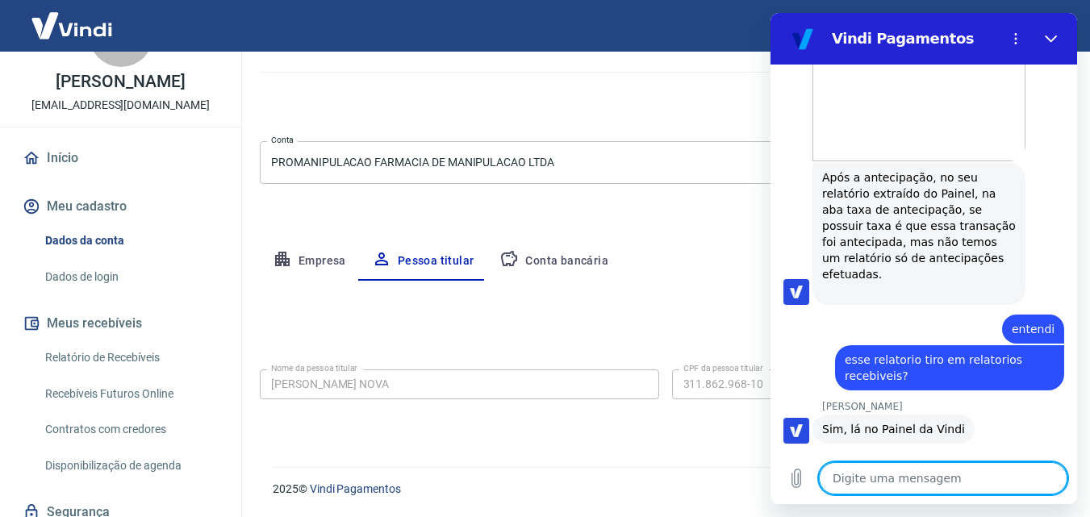
scroll to position [0, 0]
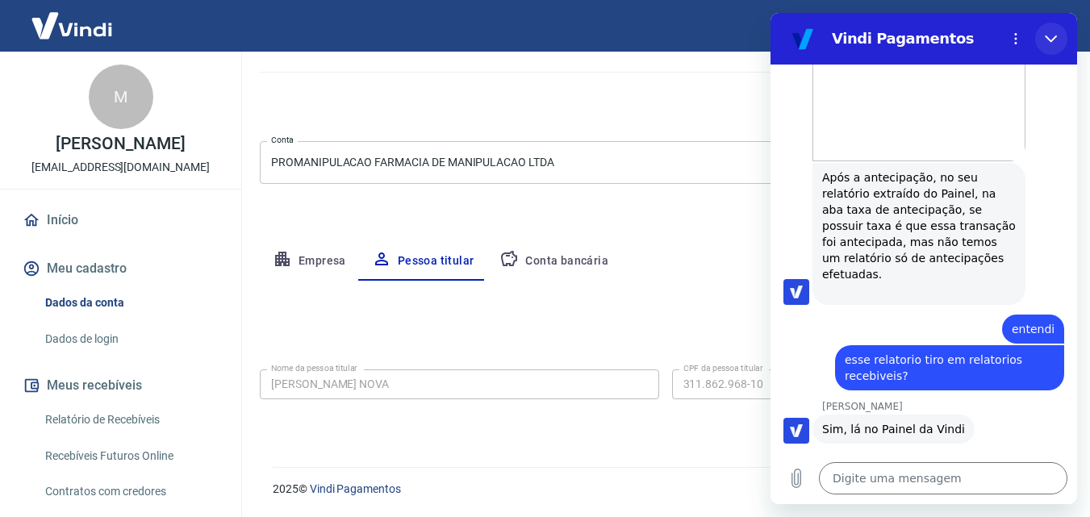
drag, startPoint x: 1051, startPoint y: 36, endPoint x: 1818, endPoint y: 50, distance: 767.5
click at [1051, 36] on icon "Fechar" at bounding box center [1051, 38] width 13 height 13
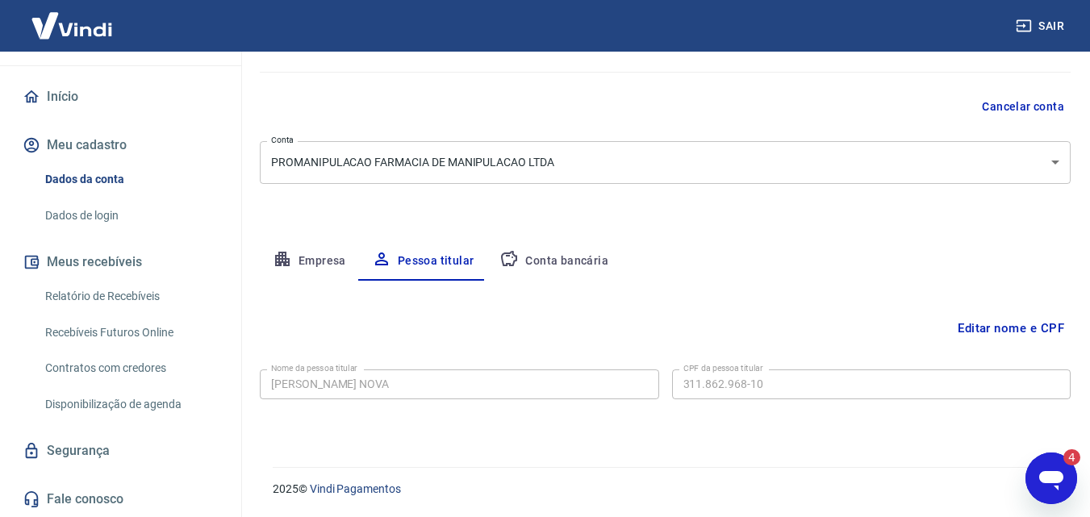
click at [1056, 478] on icon "Abrir janela de mensagens, 4 mensagens não lidas" at bounding box center [1051, 480] width 24 height 19
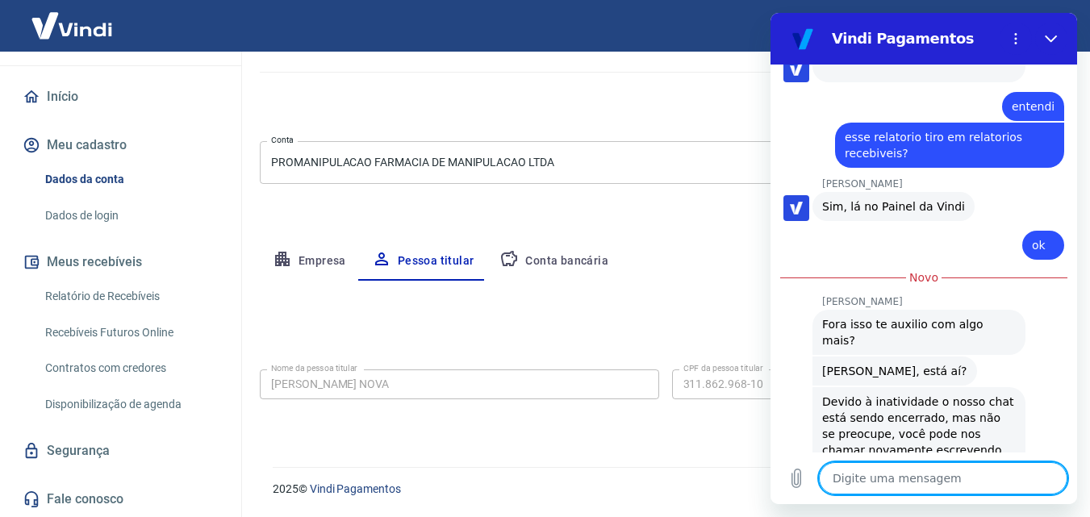
scroll to position [1414, 0]
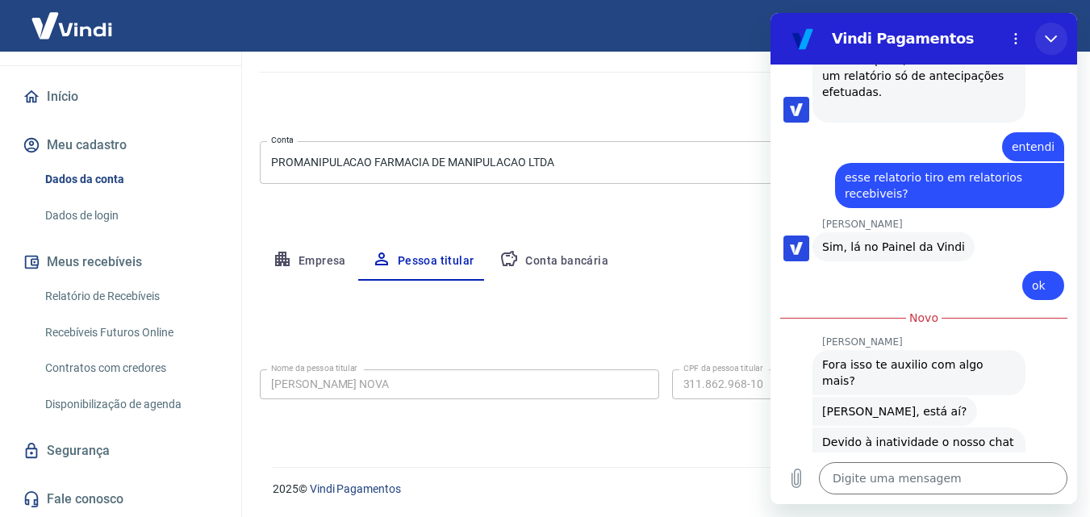
click at [1051, 40] on icon "Fechar" at bounding box center [1051, 39] width 12 height 7
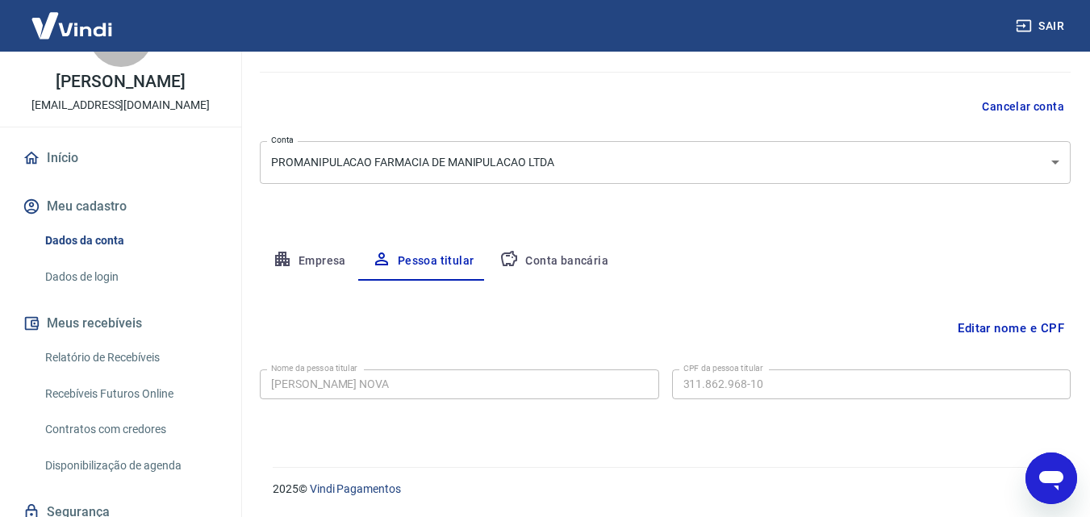
scroll to position [0, 0]
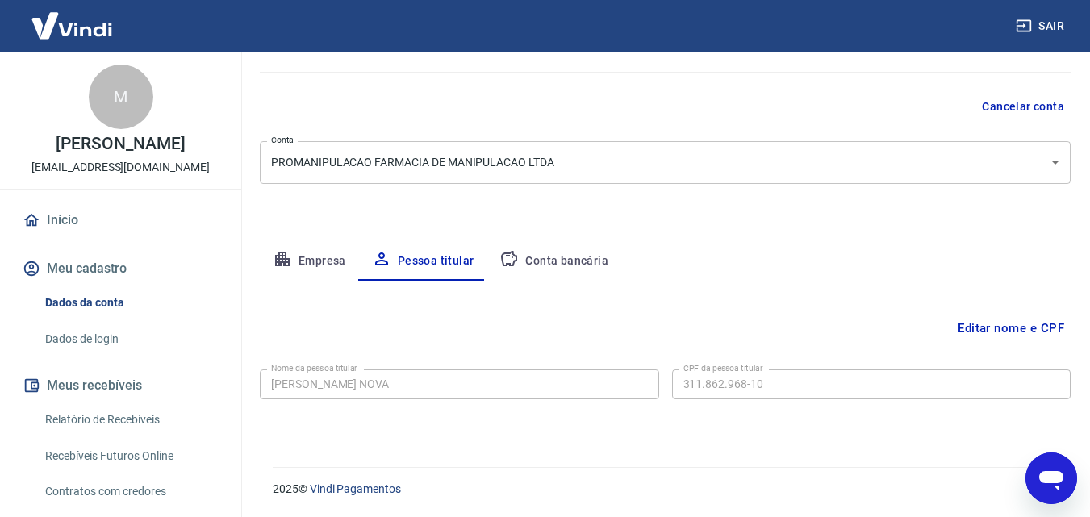
click at [69, 223] on link "Início" at bounding box center [120, 221] width 203 height 36
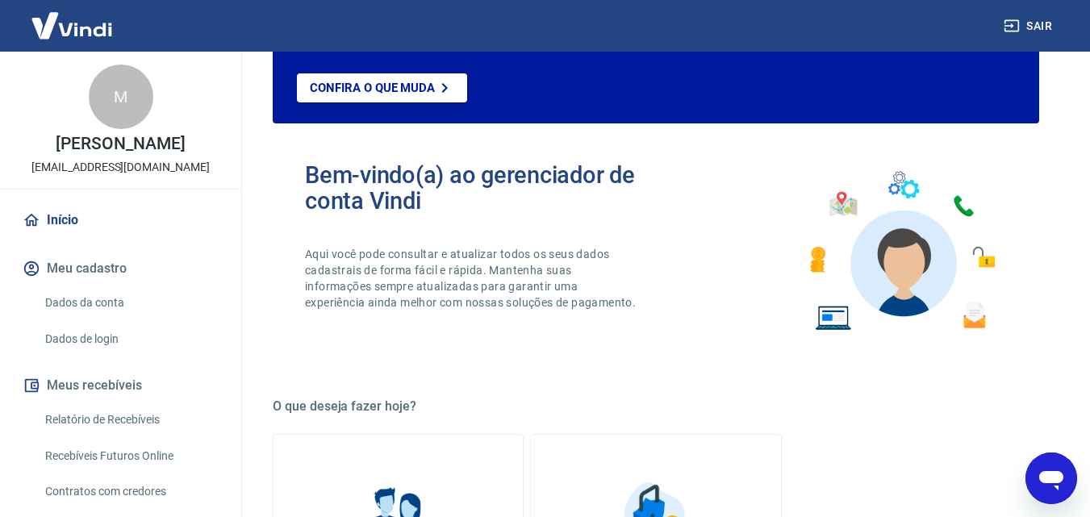
scroll to position [864, 0]
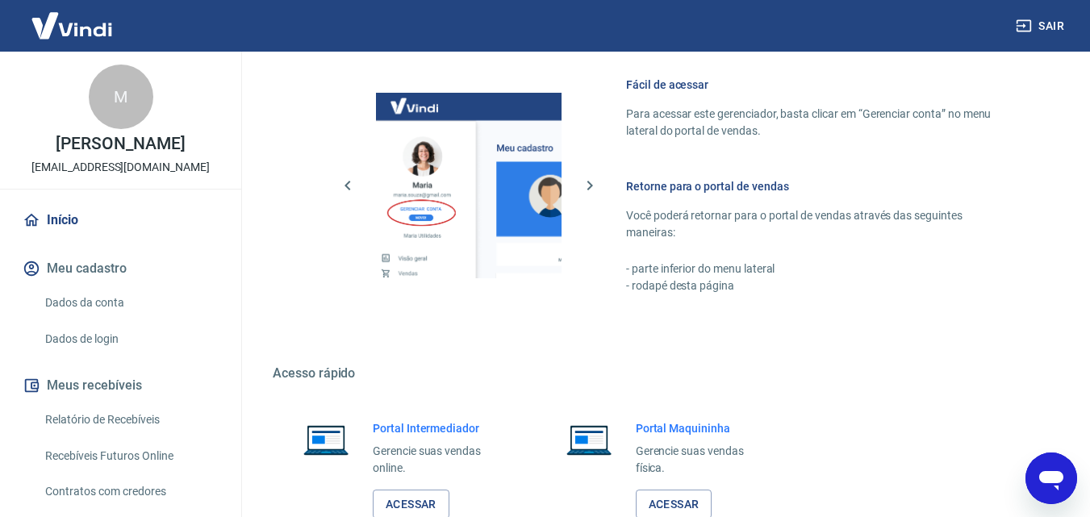
click at [56, 224] on link "Início" at bounding box center [120, 221] width 203 height 36
